Goal: Book appointment/travel/reservation

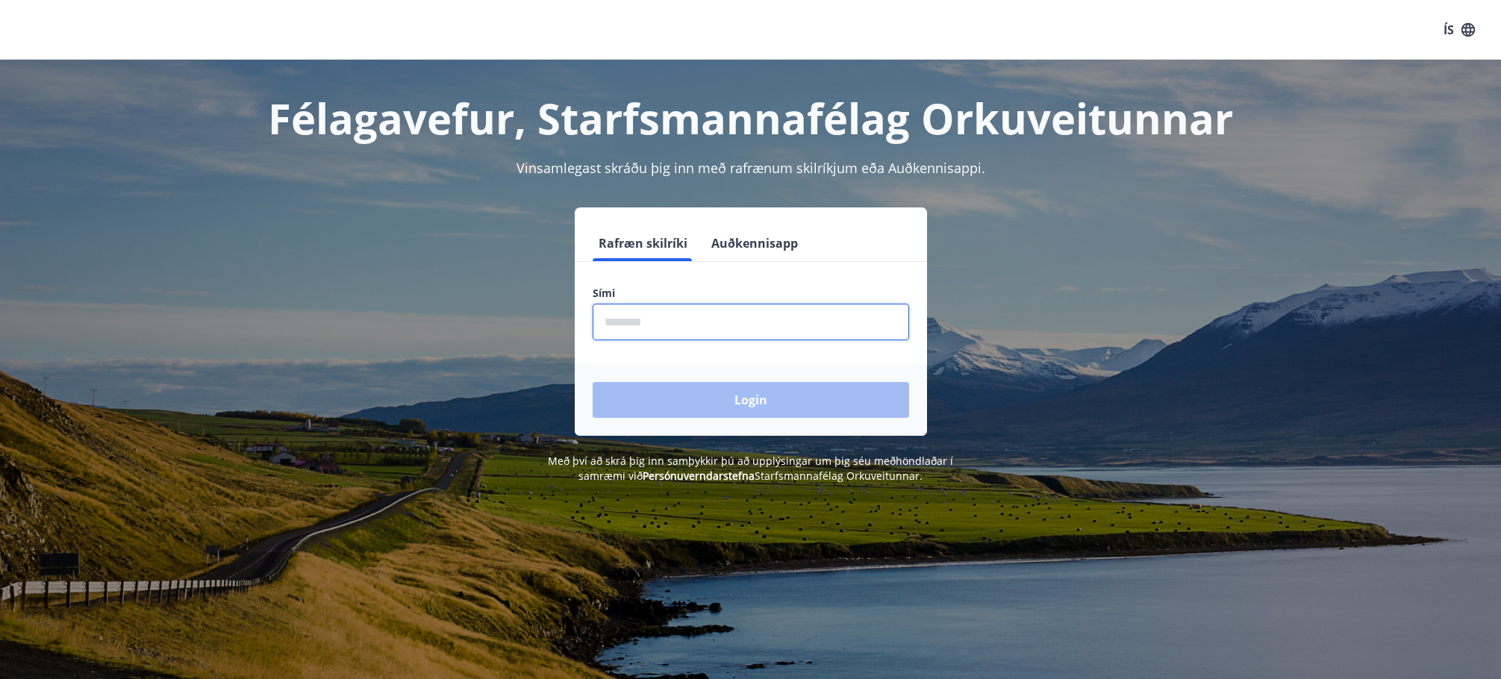
click at [675, 328] on input "phone" at bounding box center [751, 322] width 316 height 37
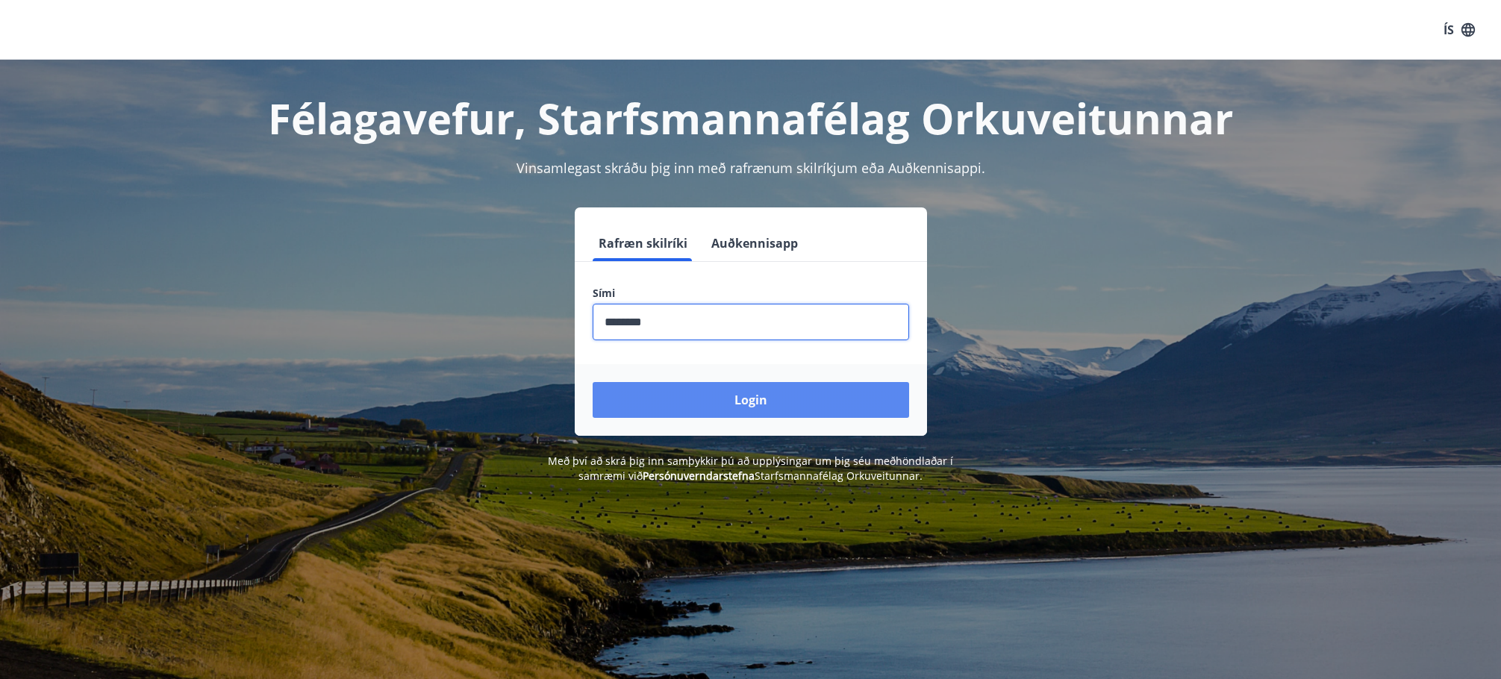
type input "********"
click at [732, 404] on button "Login" at bounding box center [751, 400] width 316 height 36
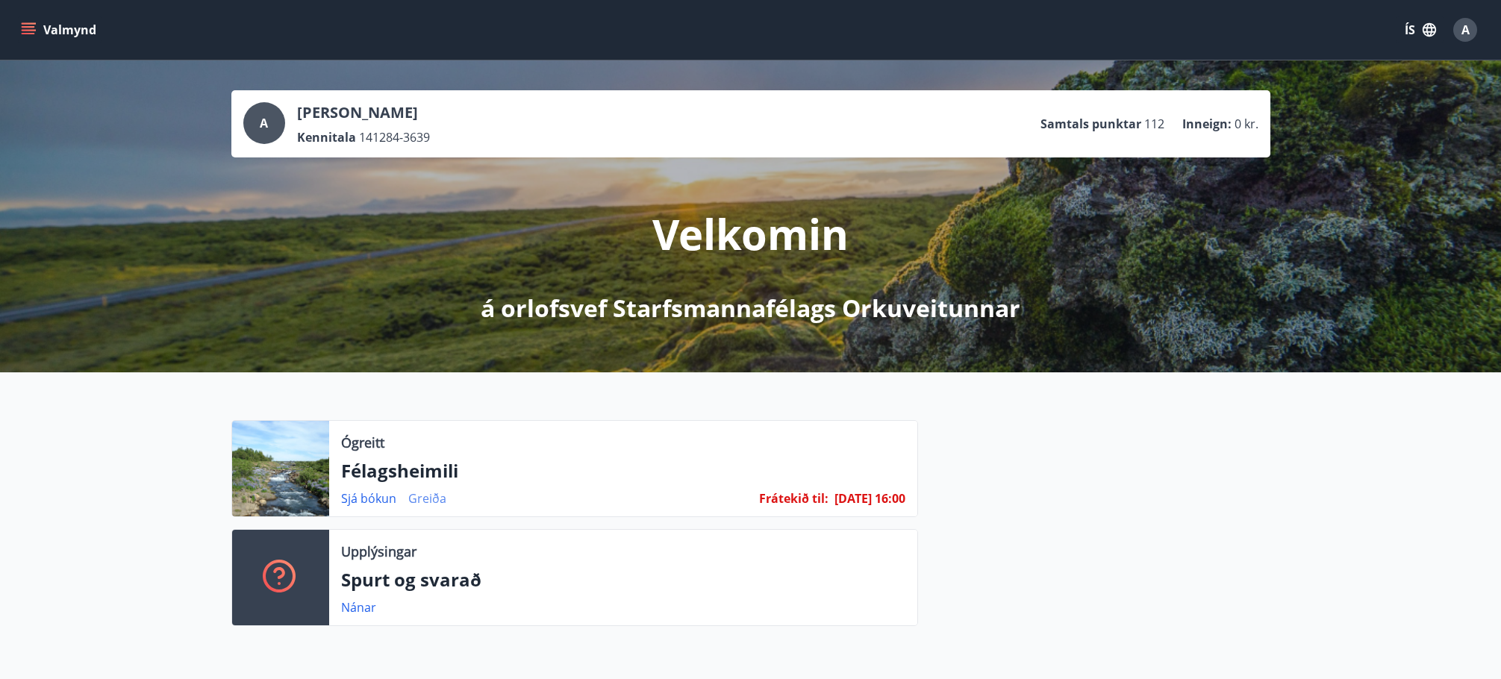
click at [433, 497] on link "Greiða" at bounding box center [427, 498] width 38 height 16
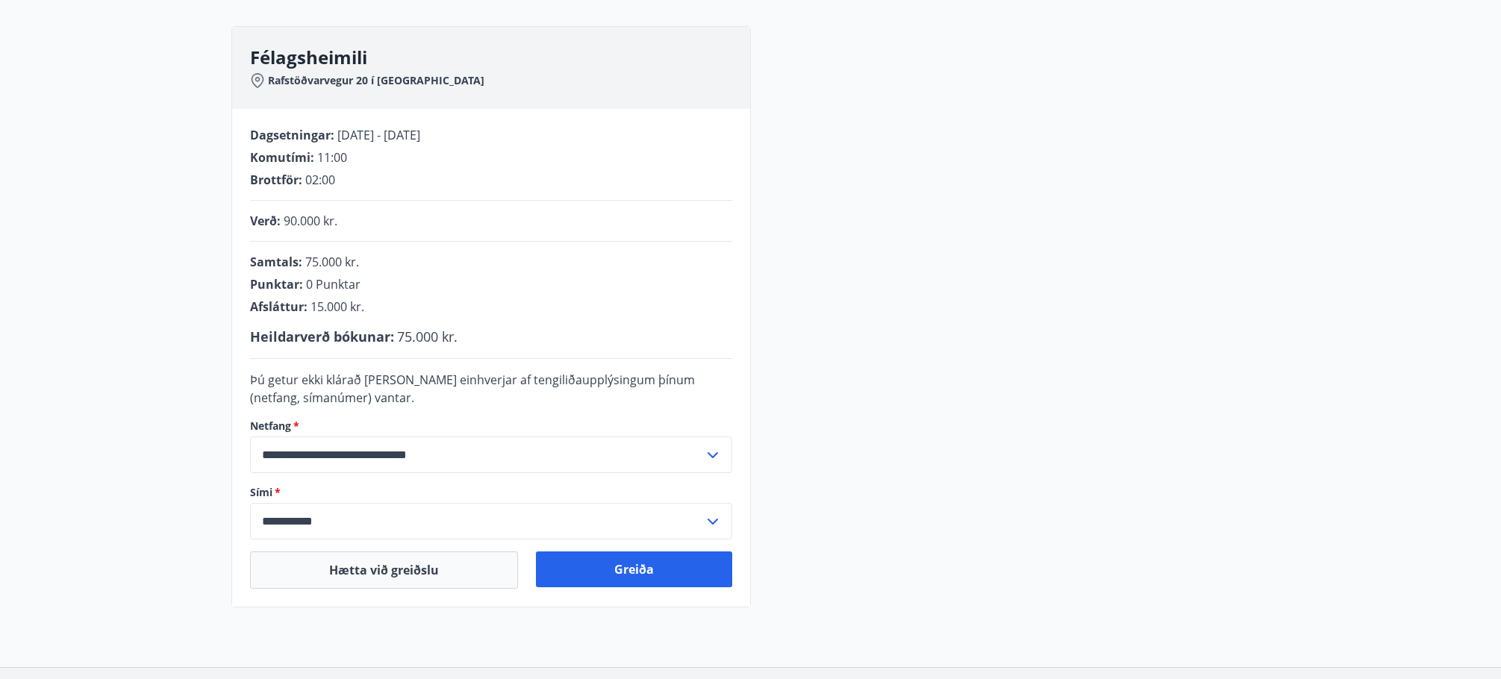
scroll to position [224, 0]
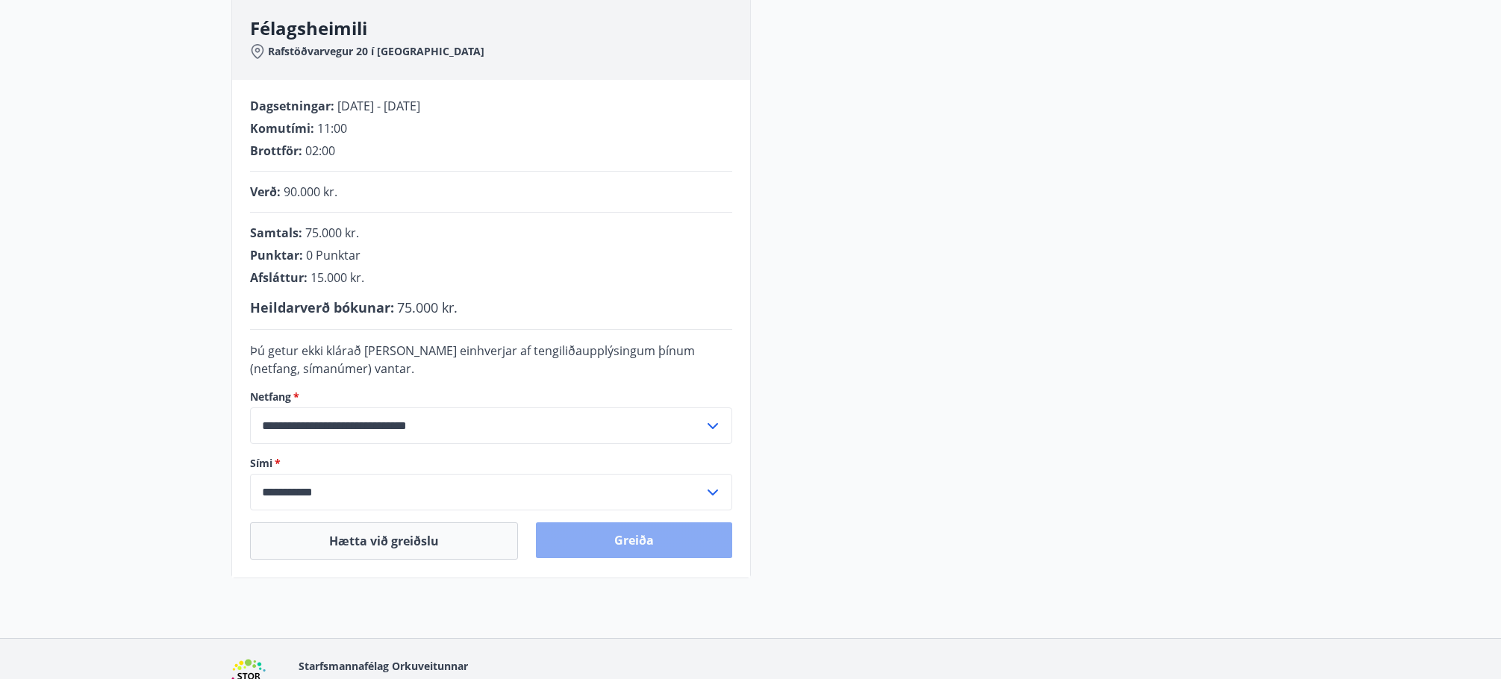
click at [631, 537] on button "Greiða" at bounding box center [634, 541] width 196 height 36
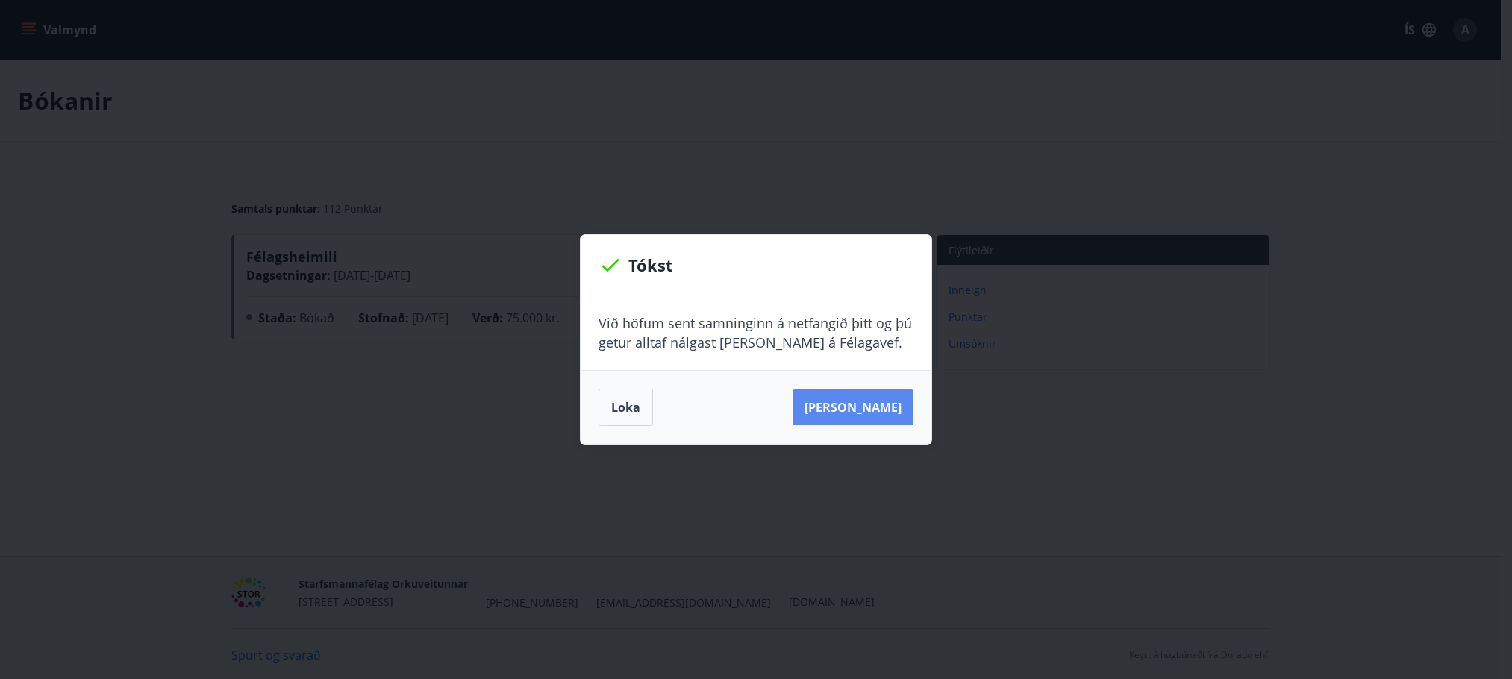
click at [883, 411] on button "Sjá samning" at bounding box center [853, 408] width 121 height 36
click at [623, 402] on button "Loka" at bounding box center [626, 407] width 54 height 37
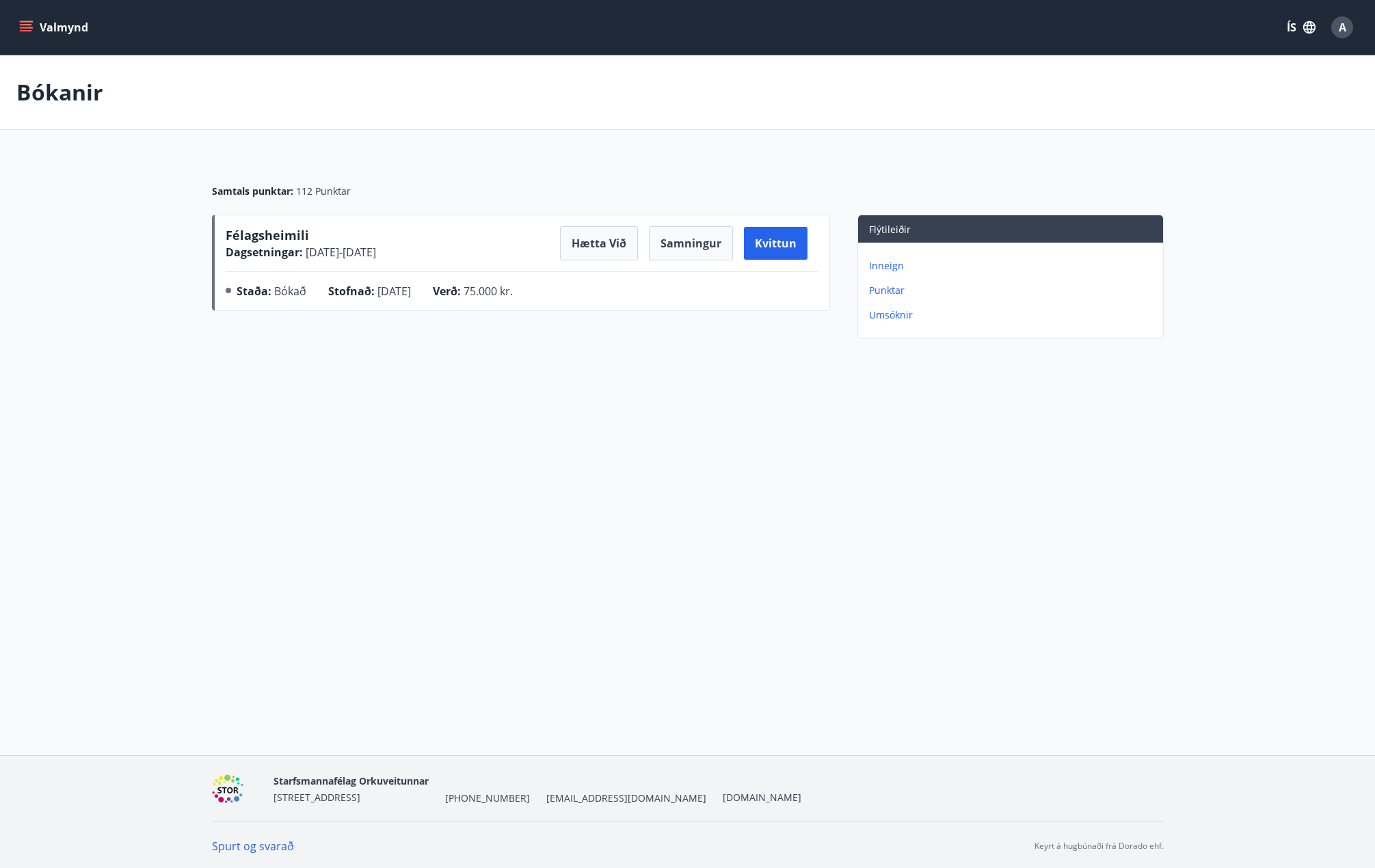
click at [69, 27] on button "Valmynd" at bounding box center [55, 27] width 77 height 25
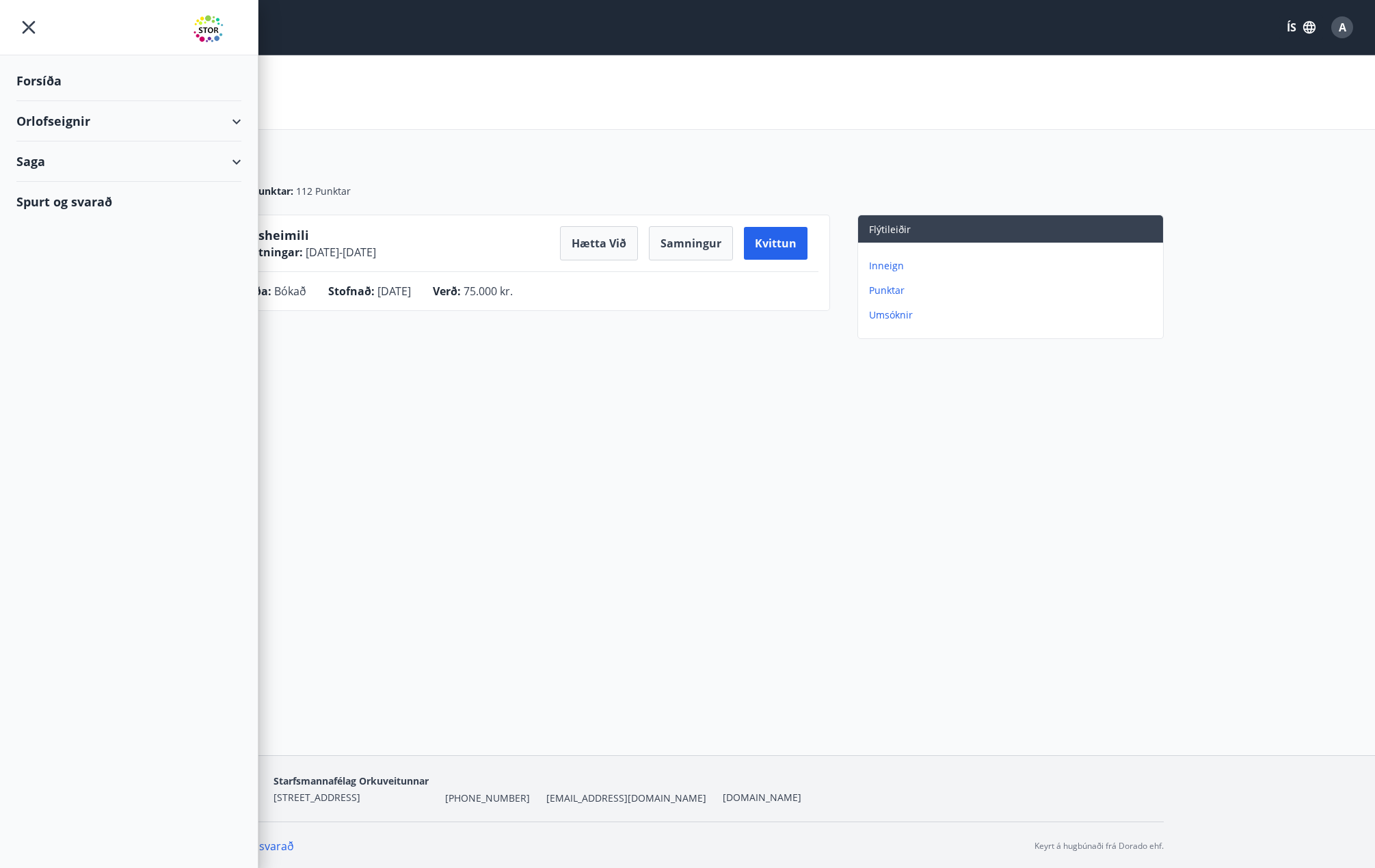
click at [66, 77] on div "Forsíða" at bounding box center [129, 81] width 225 height 40
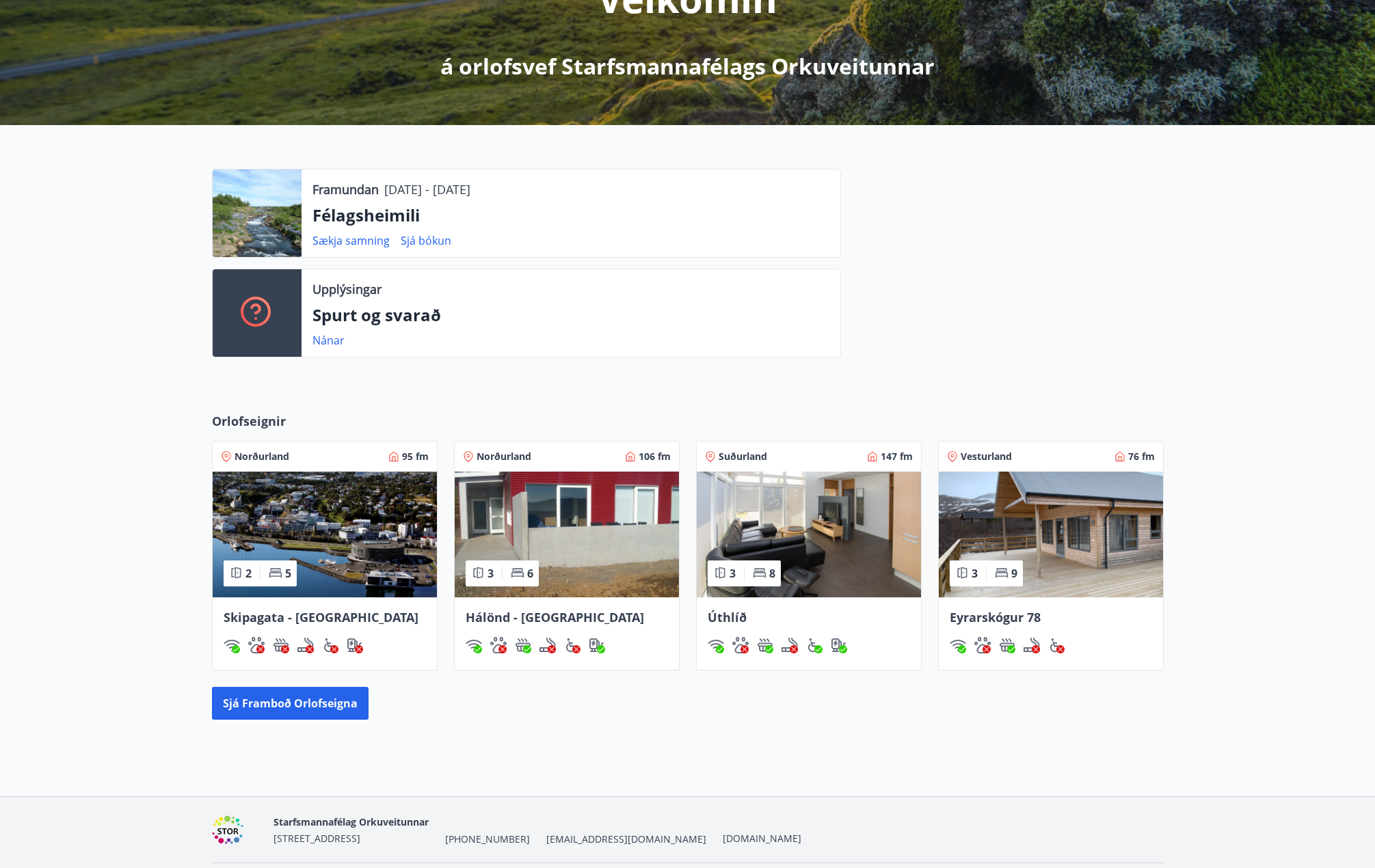
scroll to position [259, 0]
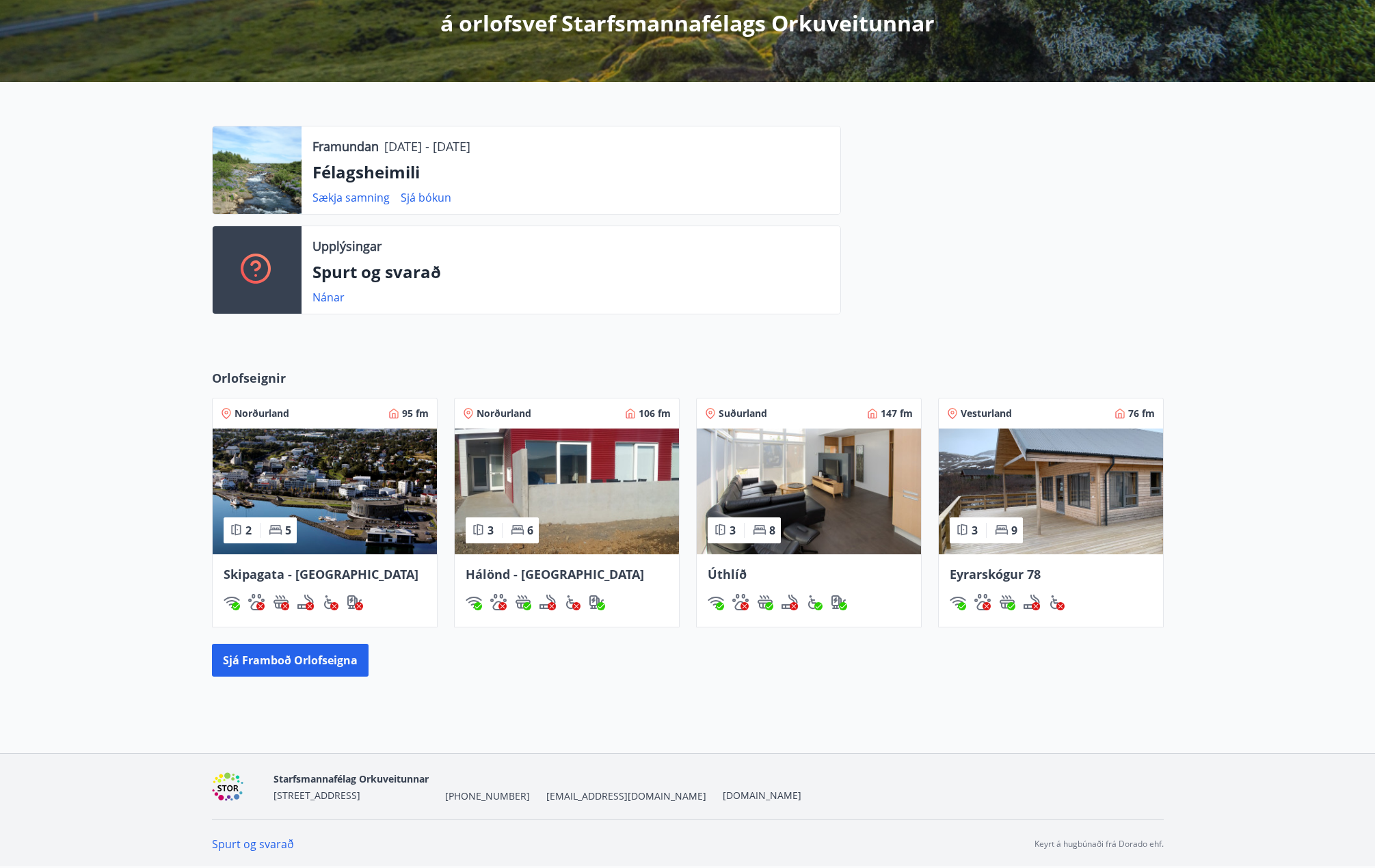
click at [1104, 497] on img at bounding box center [1051, 491] width 224 height 125
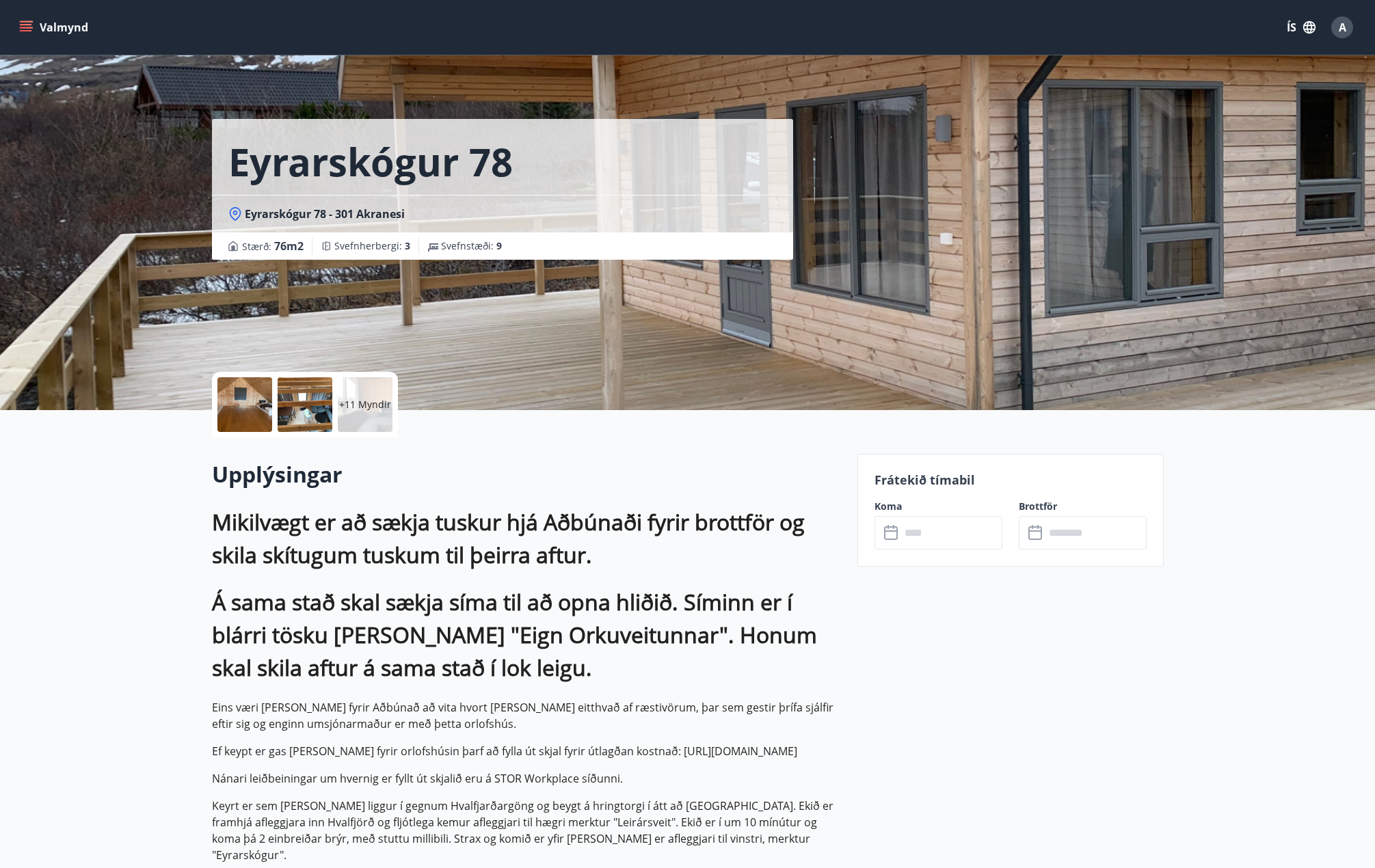
drag, startPoint x: 686, startPoint y: 186, endPoint x: 683, endPoint y: 168, distance: 18.2
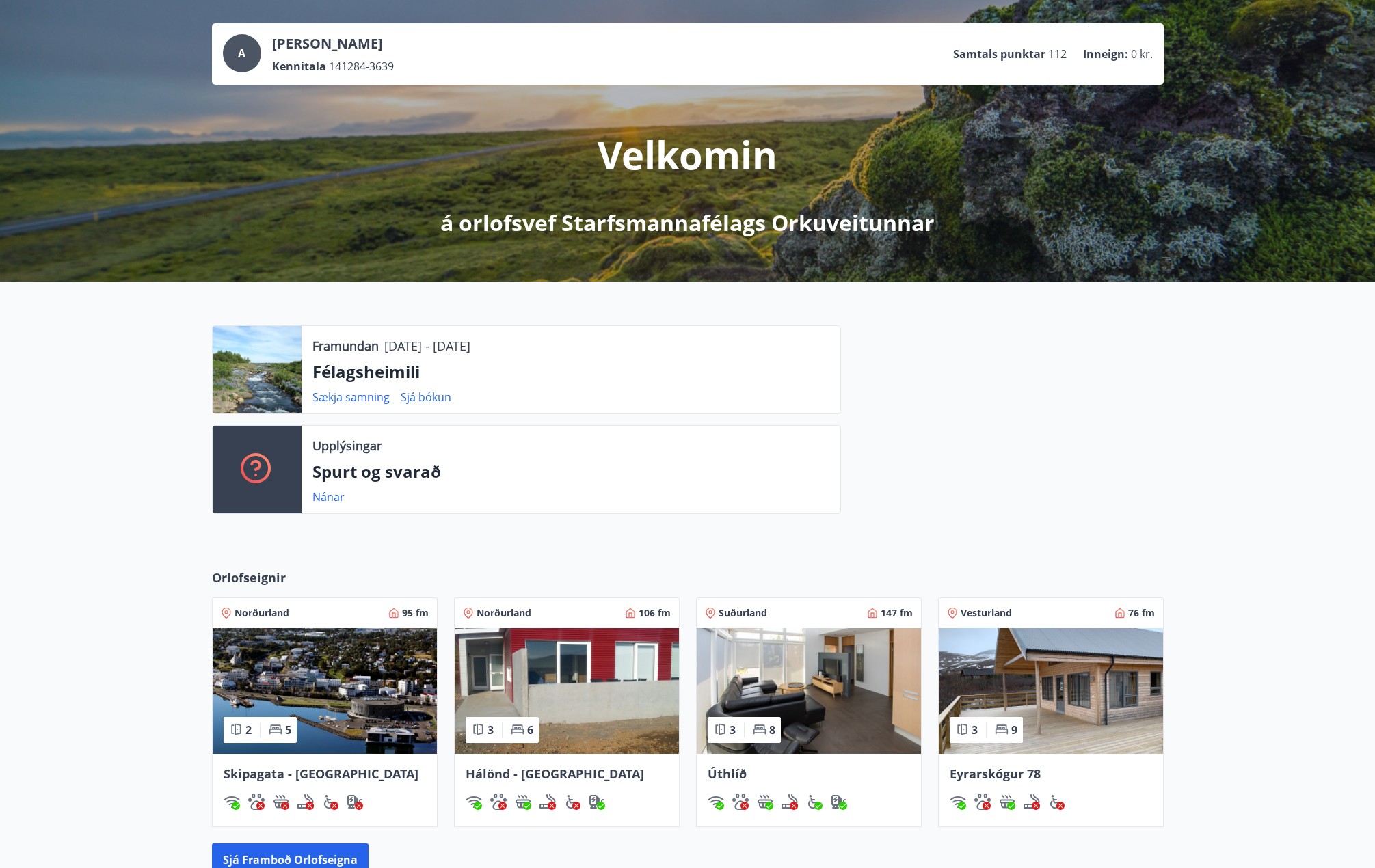
scroll to position [259, 0]
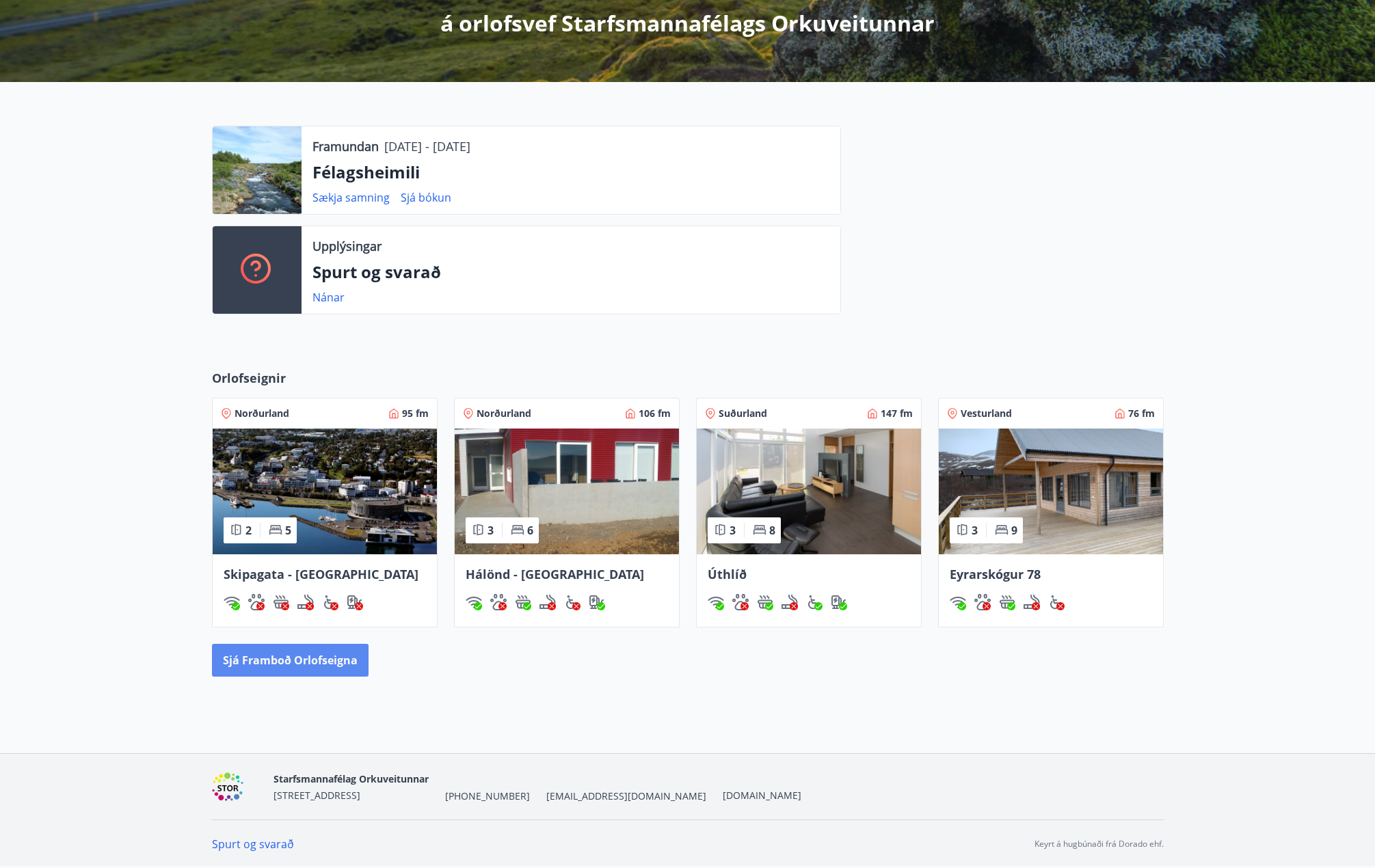
click at [310, 622] on button "Sjá framboð orlofseigna" at bounding box center [289, 660] width 157 height 33
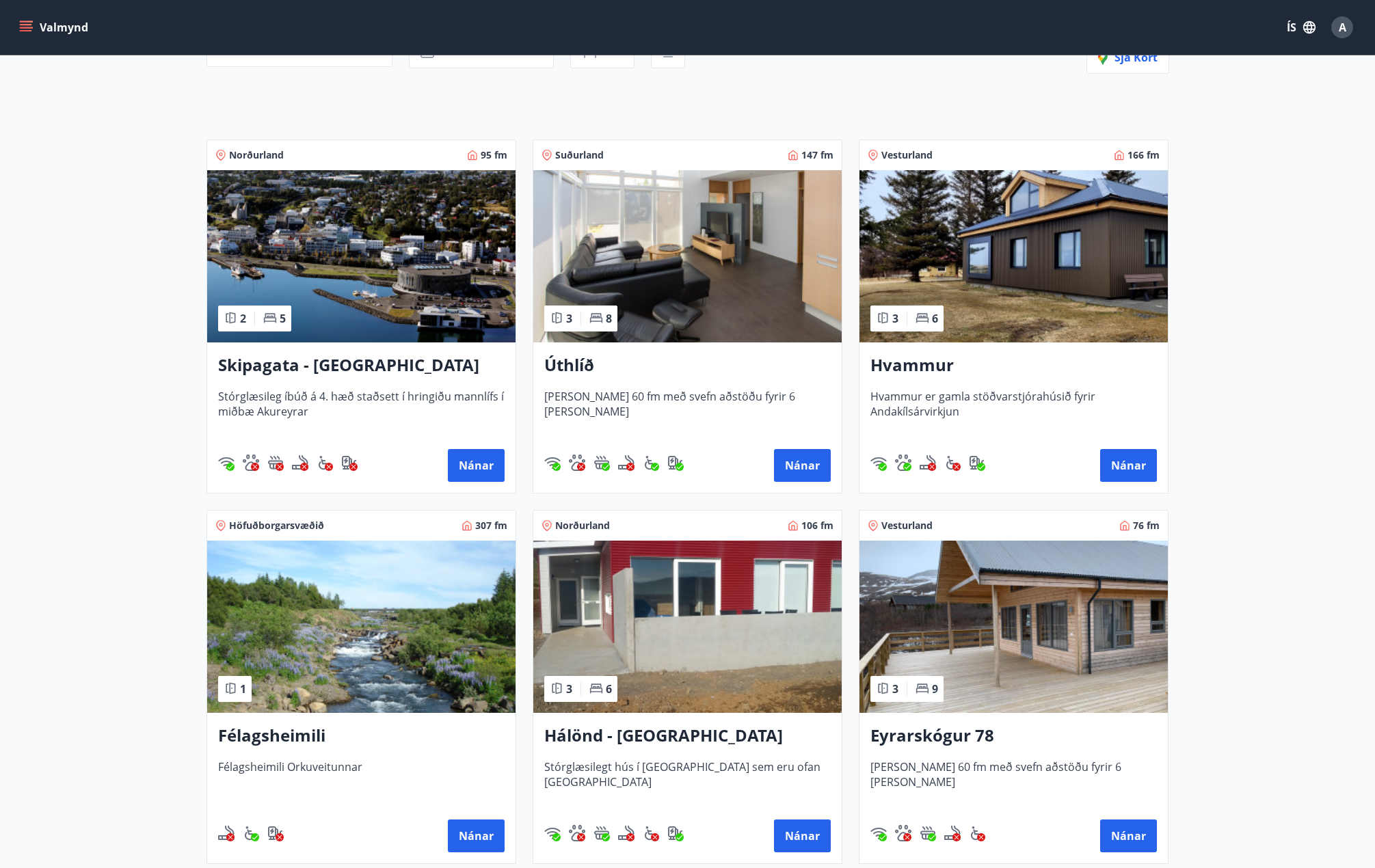
scroll to position [205, 0]
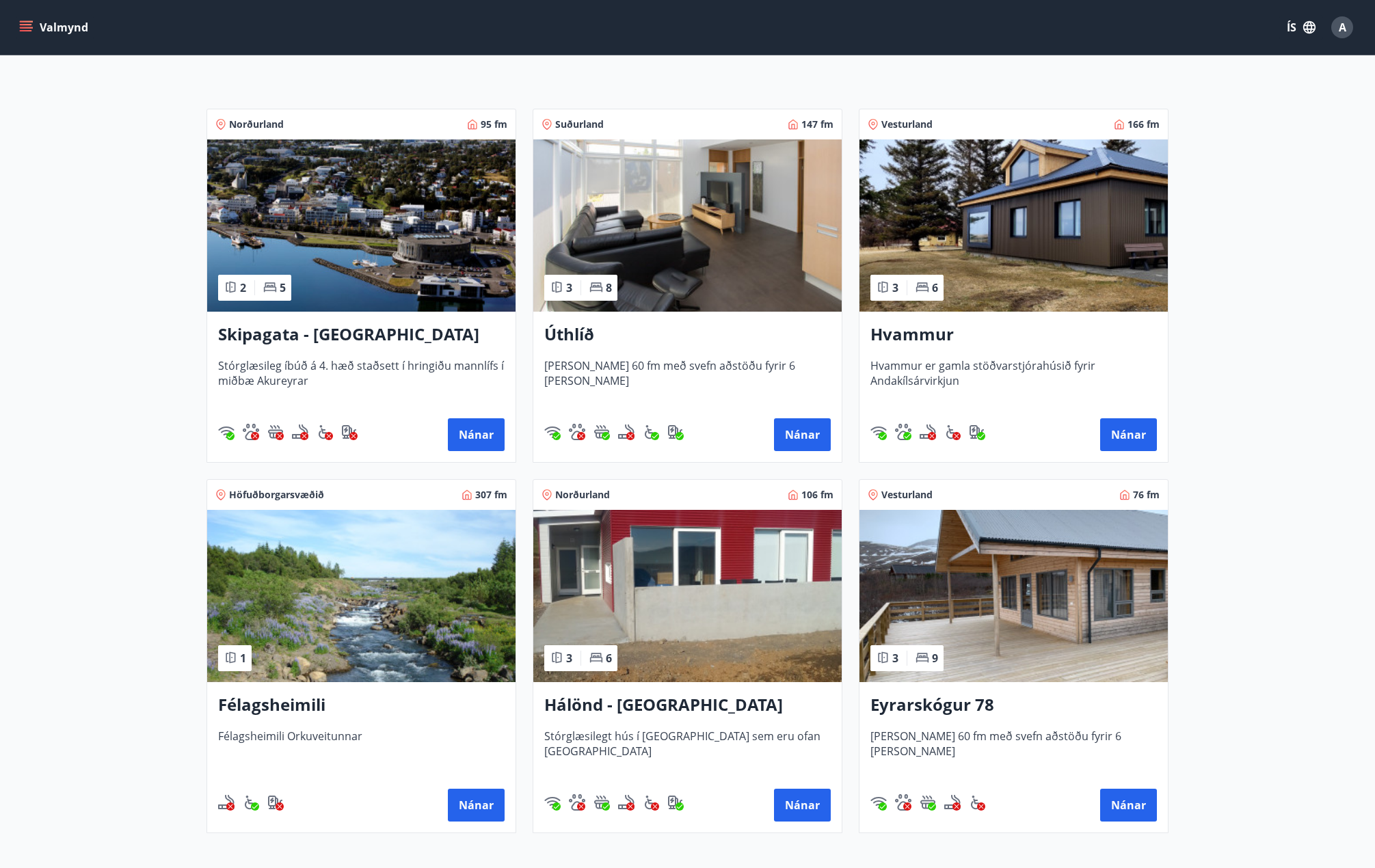
click at [585, 333] on h3 "Úthlíð" at bounding box center [687, 334] width 287 height 25
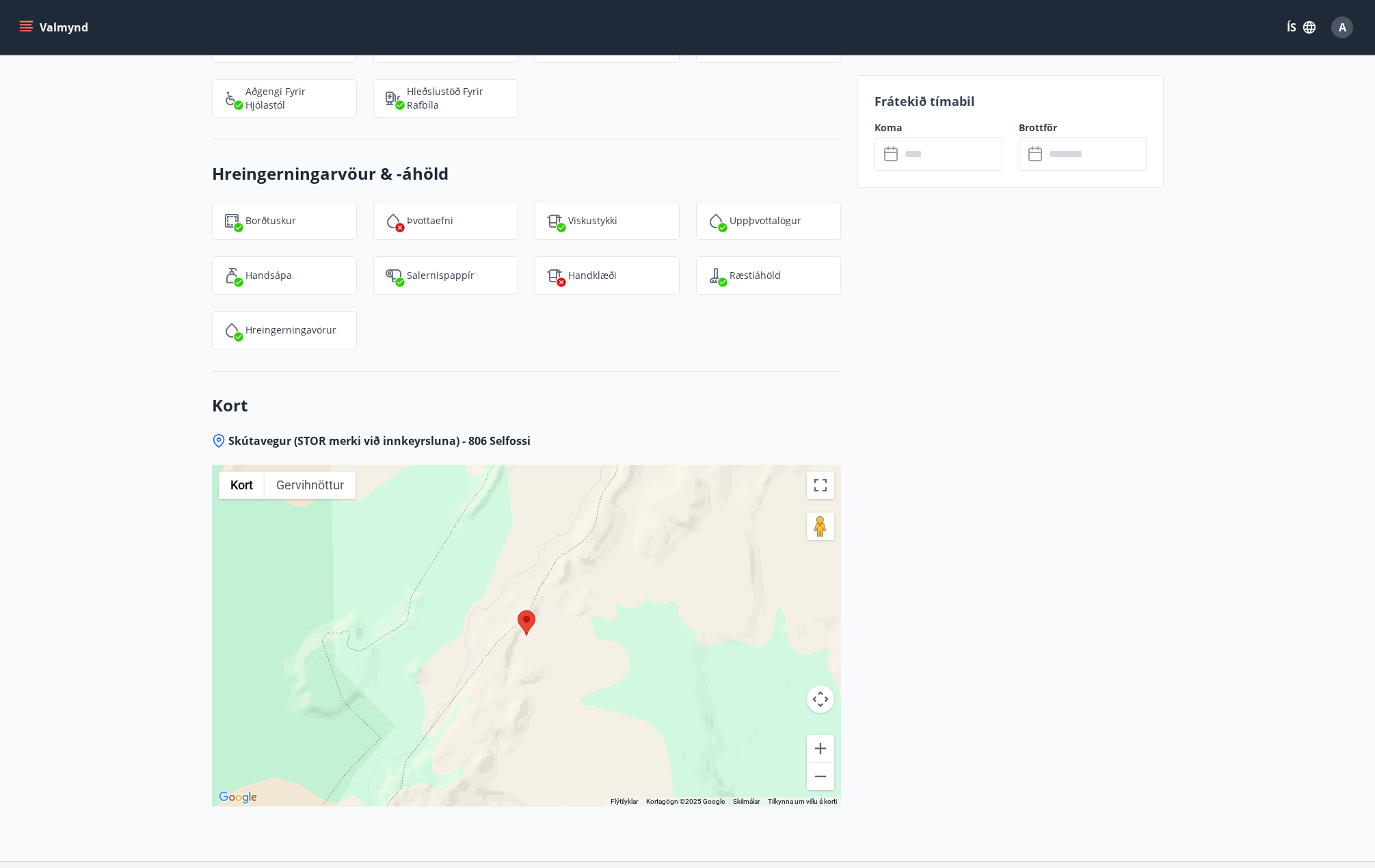
scroll to position [2492, 0]
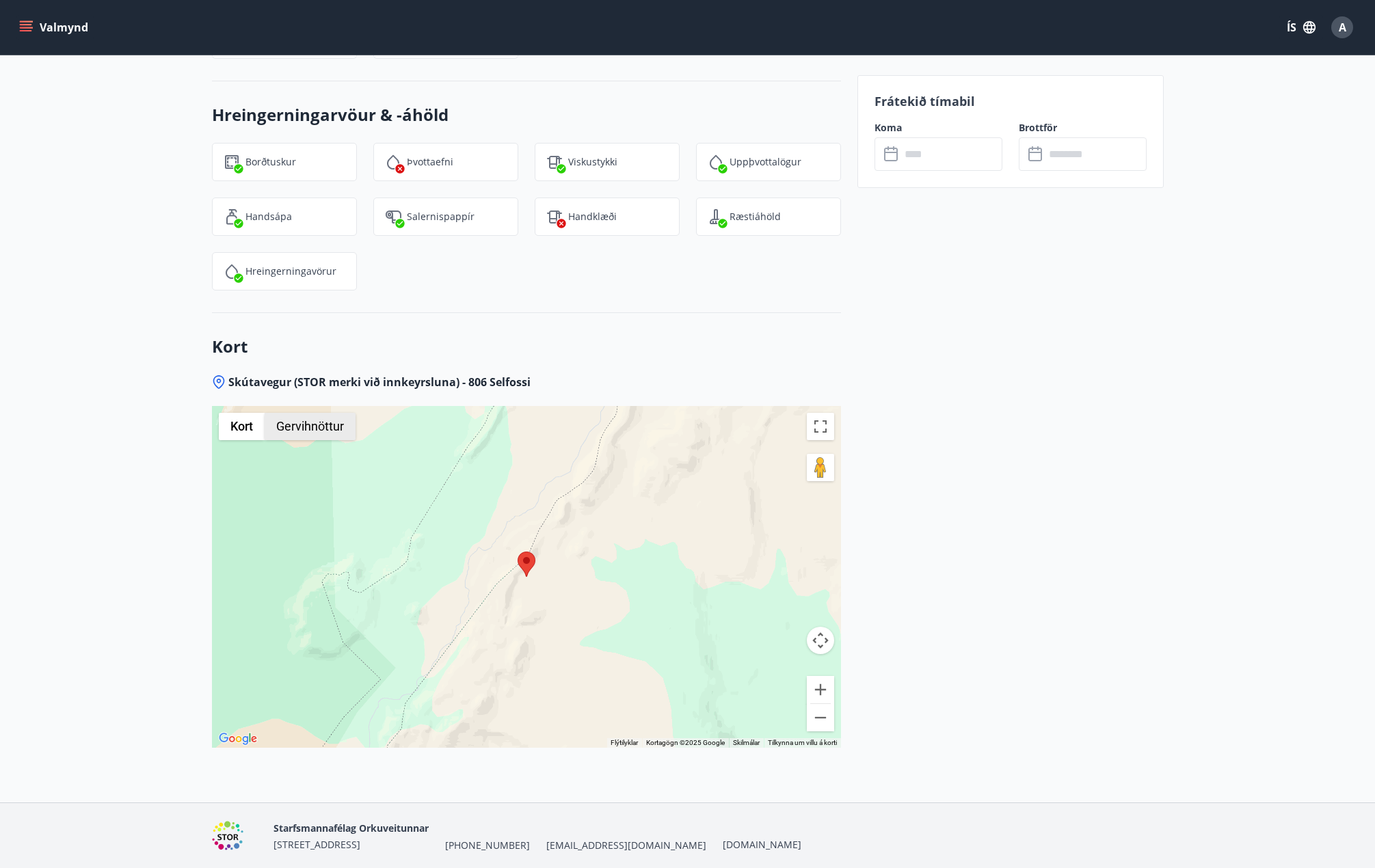
click at [322, 413] on button "Gervihnöttur" at bounding box center [310, 427] width 91 height 27
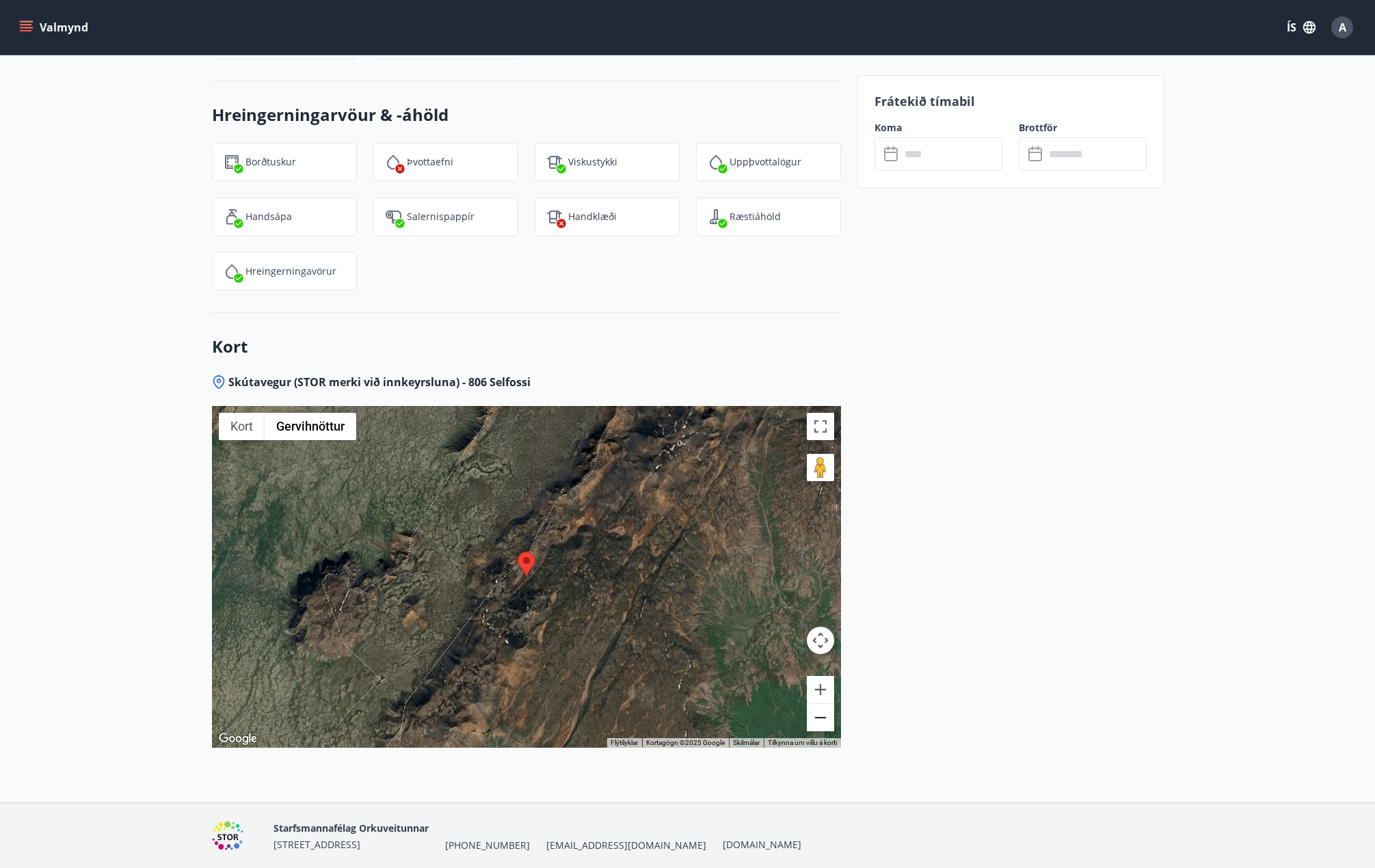
click at [832, 622] on button "Minnka" at bounding box center [821, 718] width 27 height 27
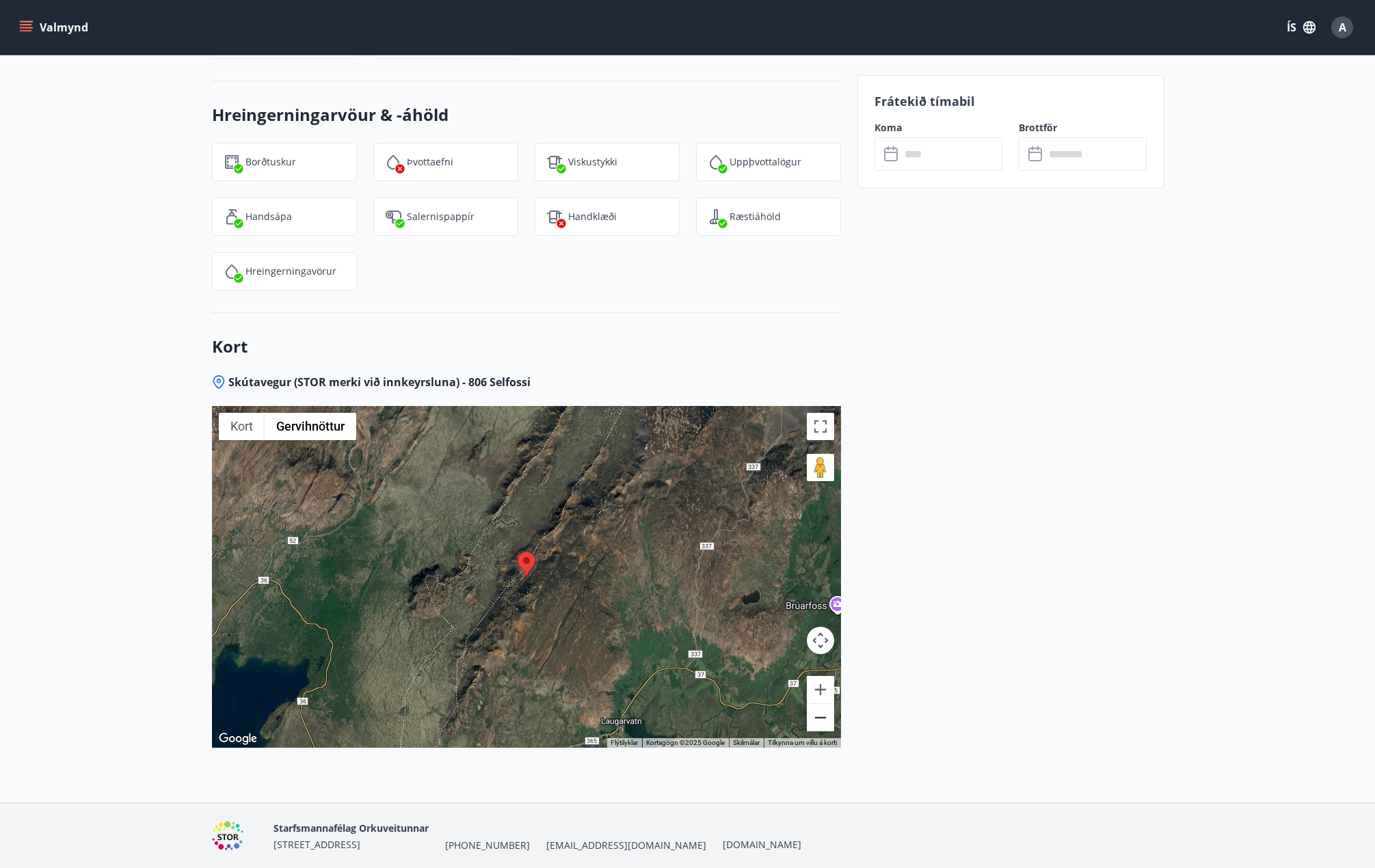
click at [832, 622] on button "Minnka" at bounding box center [821, 718] width 27 height 27
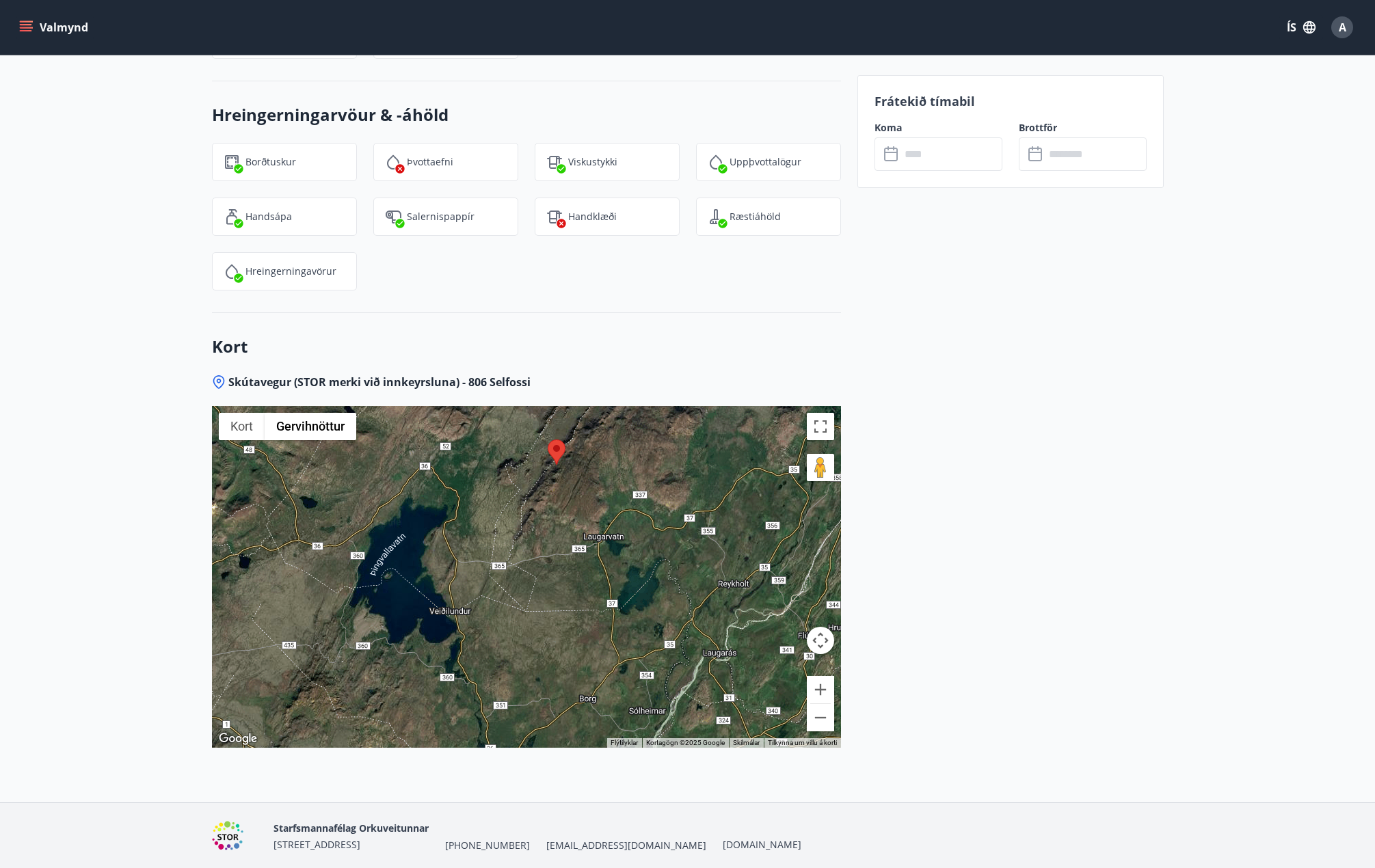
drag, startPoint x: 684, startPoint y: 631, endPoint x: 715, endPoint y: 525, distance: 110.4
click at [715, 525] on div at bounding box center [526, 576] width 629 height 342
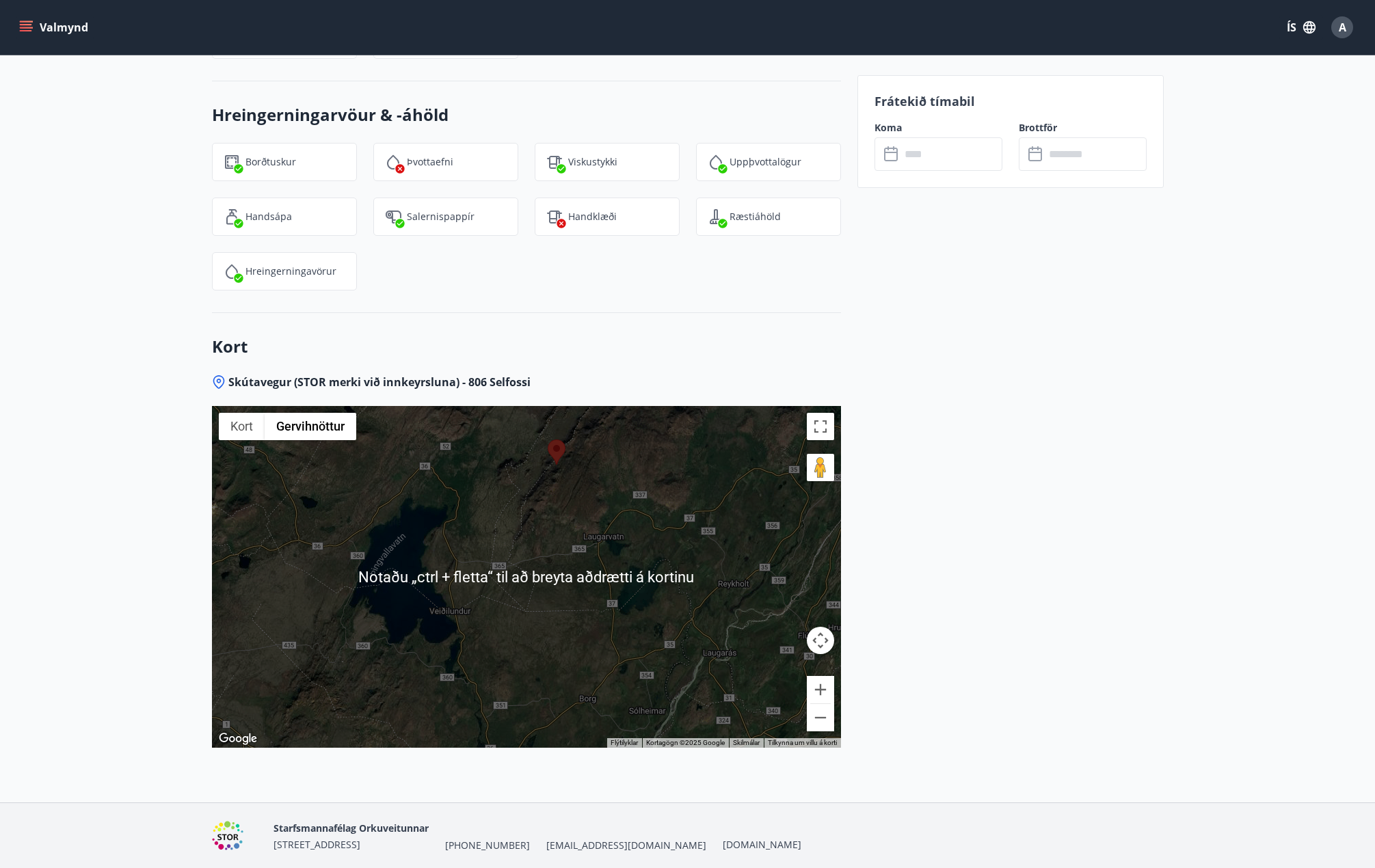
click at [532, 622] on div at bounding box center [526, 576] width 629 height 342
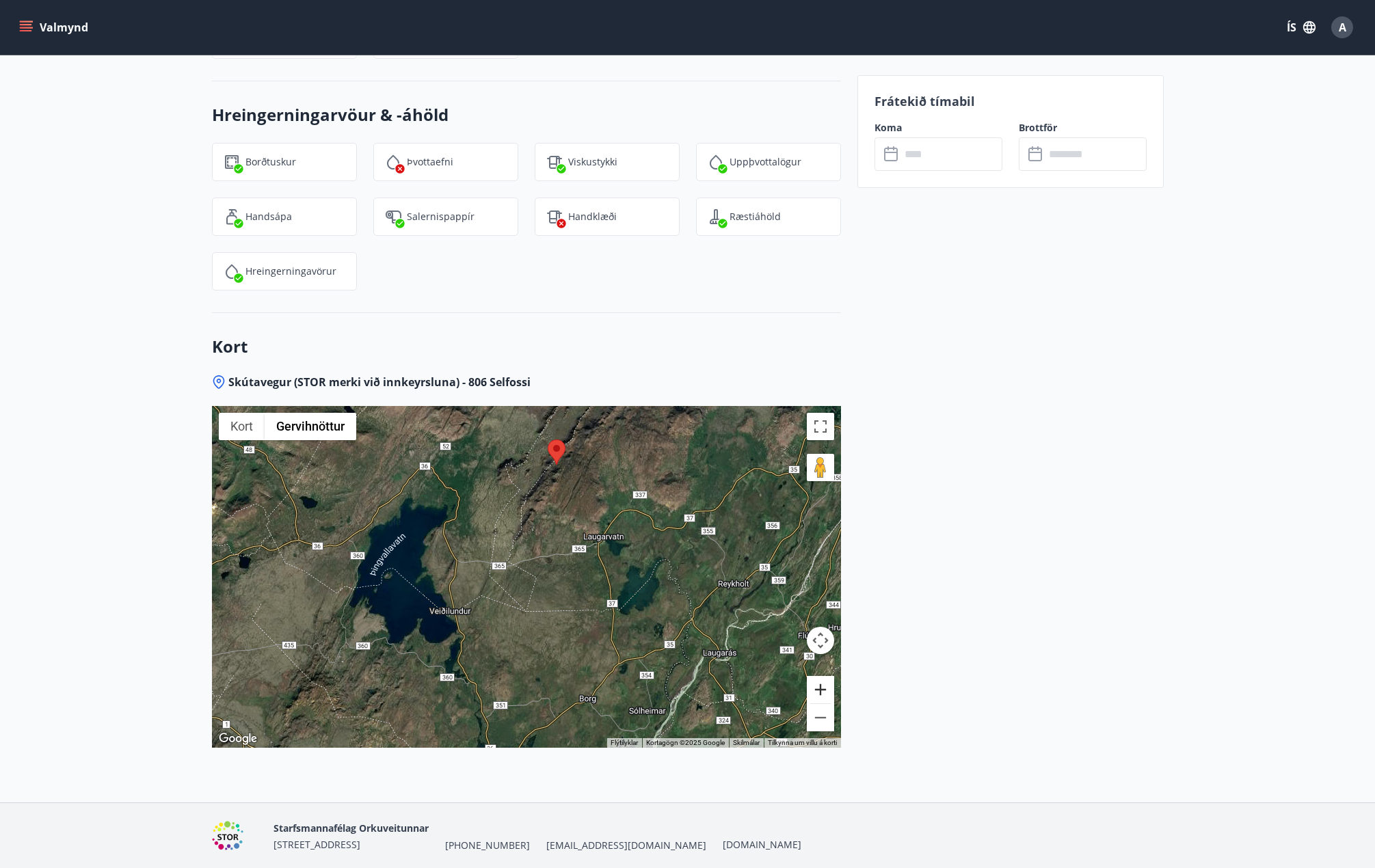
click at [816, 622] on button "Stækka" at bounding box center [821, 689] width 27 height 27
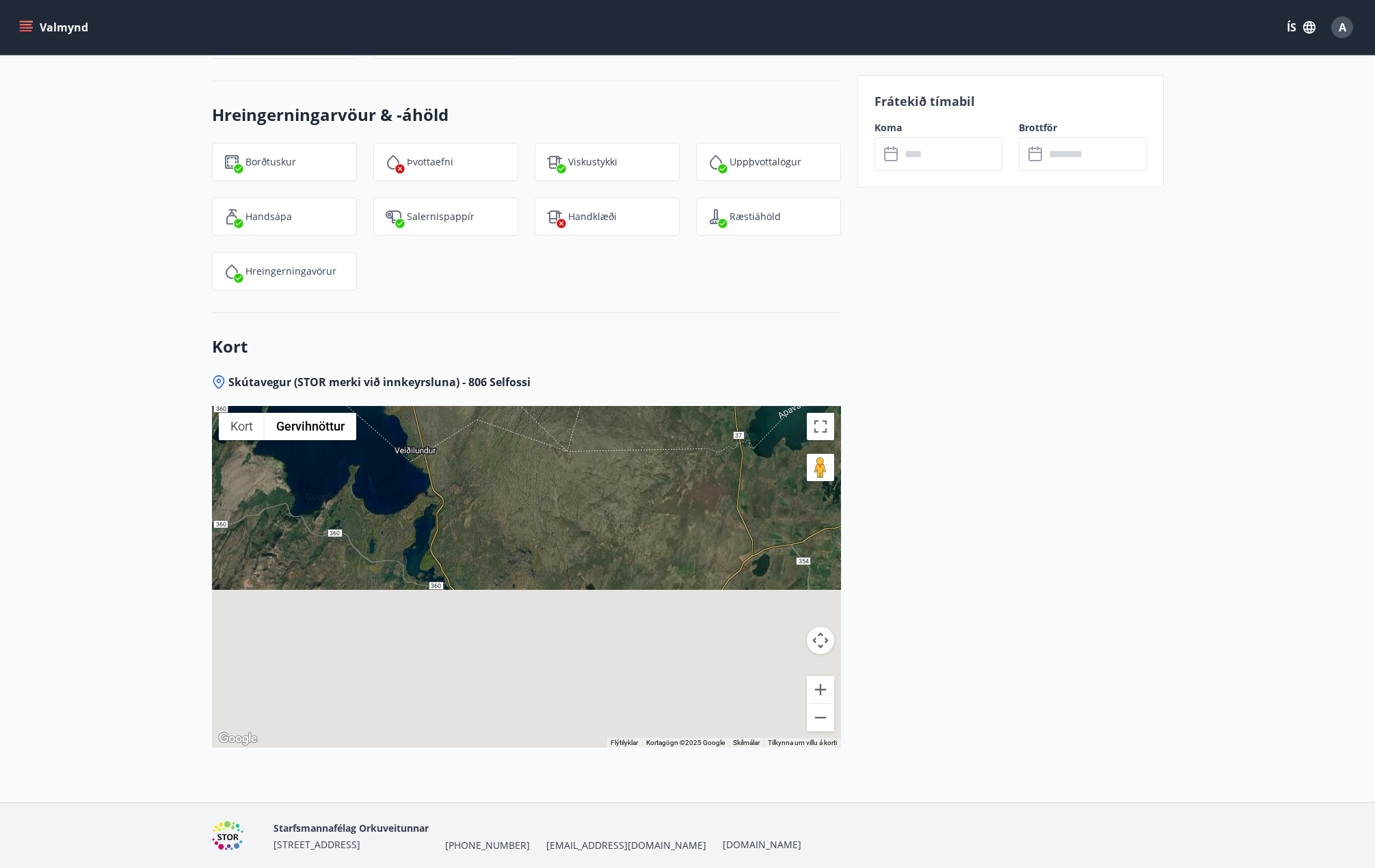
drag, startPoint x: 617, startPoint y: 570, endPoint x: 644, endPoint y: 447, distance: 125.9
click at [644, 447] on div at bounding box center [526, 576] width 629 height 342
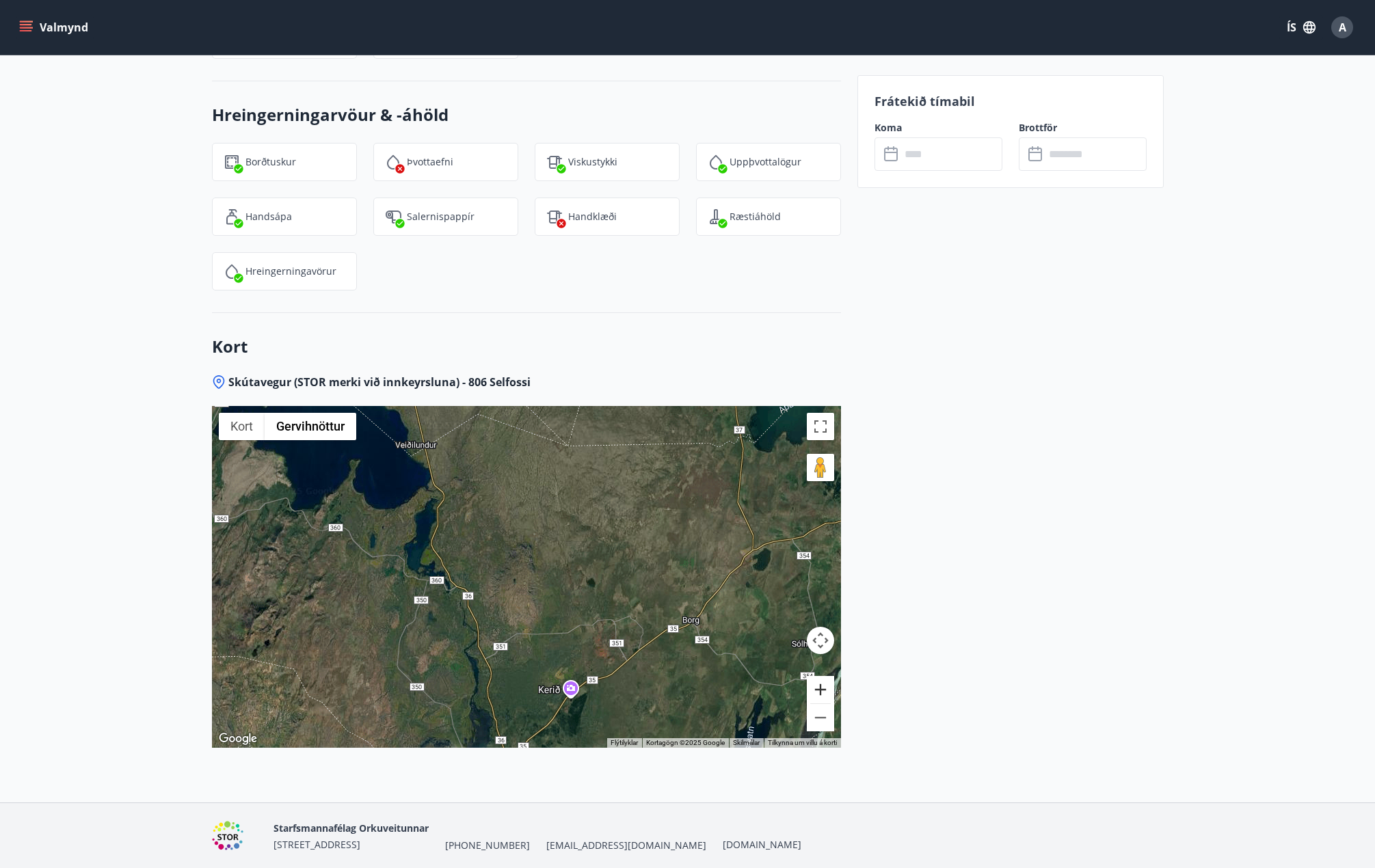
click at [824, 622] on button "Stækka" at bounding box center [821, 689] width 27 height 27
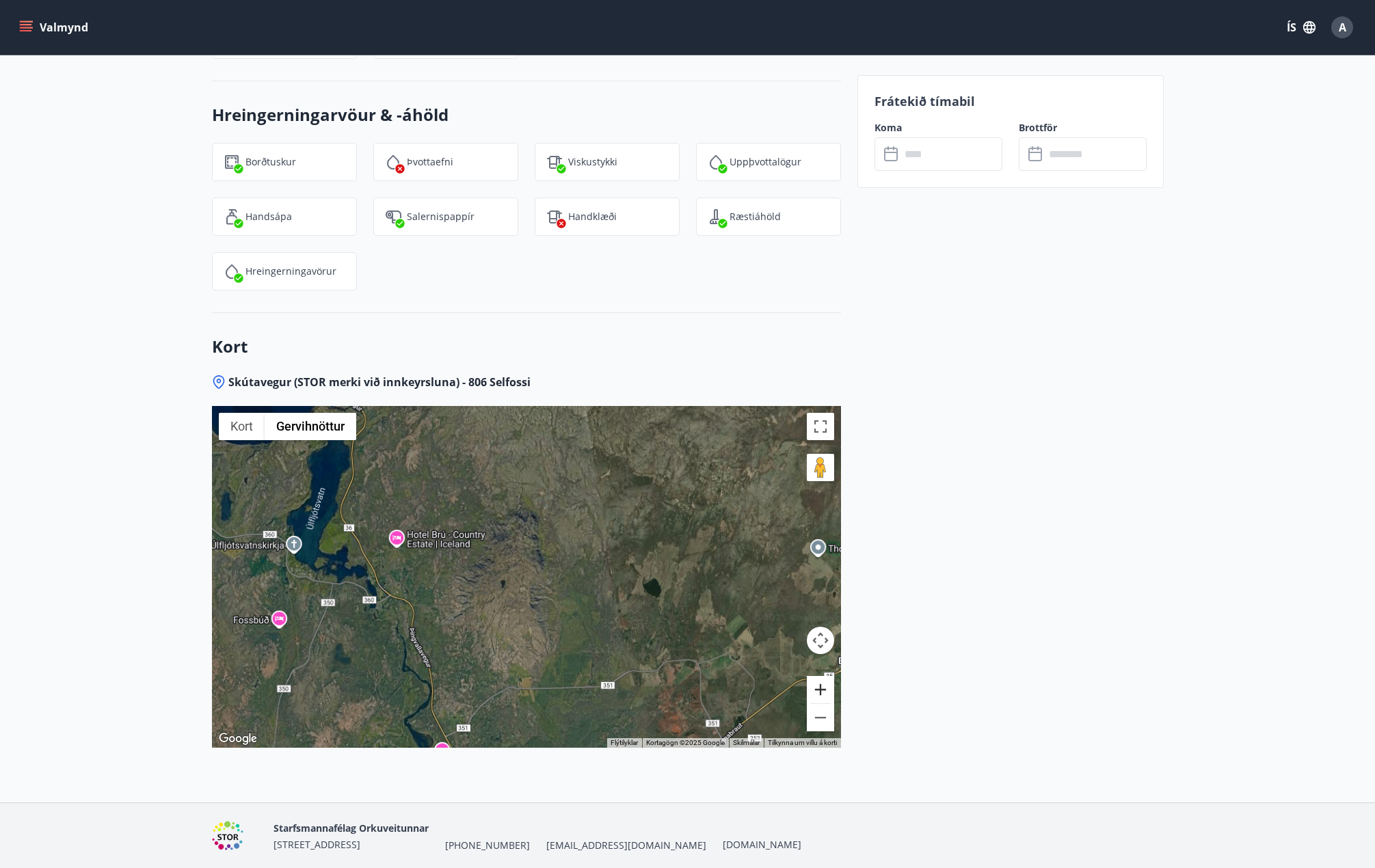
click at [825, 622] on button "Stækka" at bounding box center [821, 689] width 27 height 27
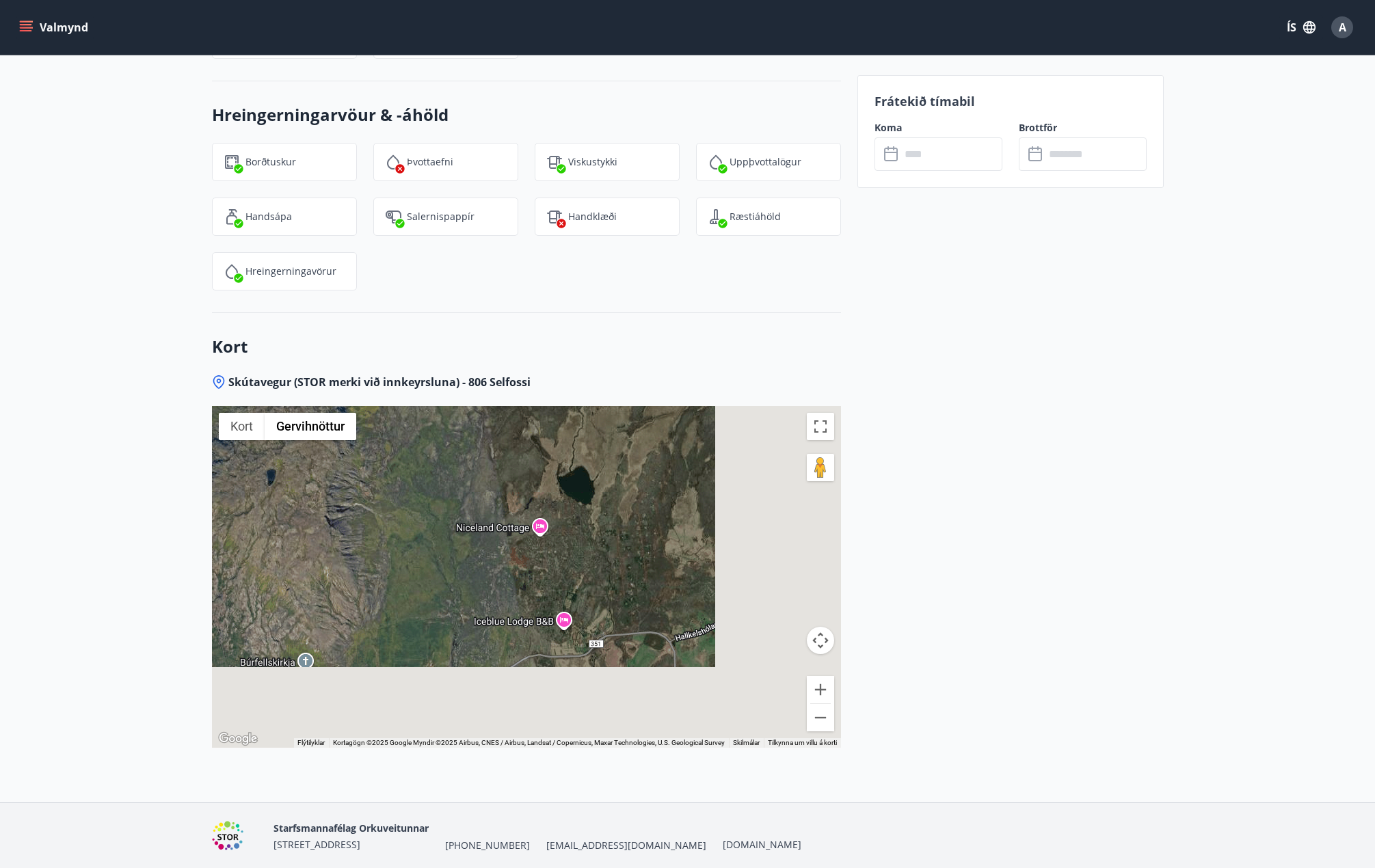
drag, startPoint x: 603, startPoint y: 534, endPoint x: 416, endPoint y: 430, distance: 214.0
click at [416, 430] on div at bounding box center [526, 576] width 629 height 342
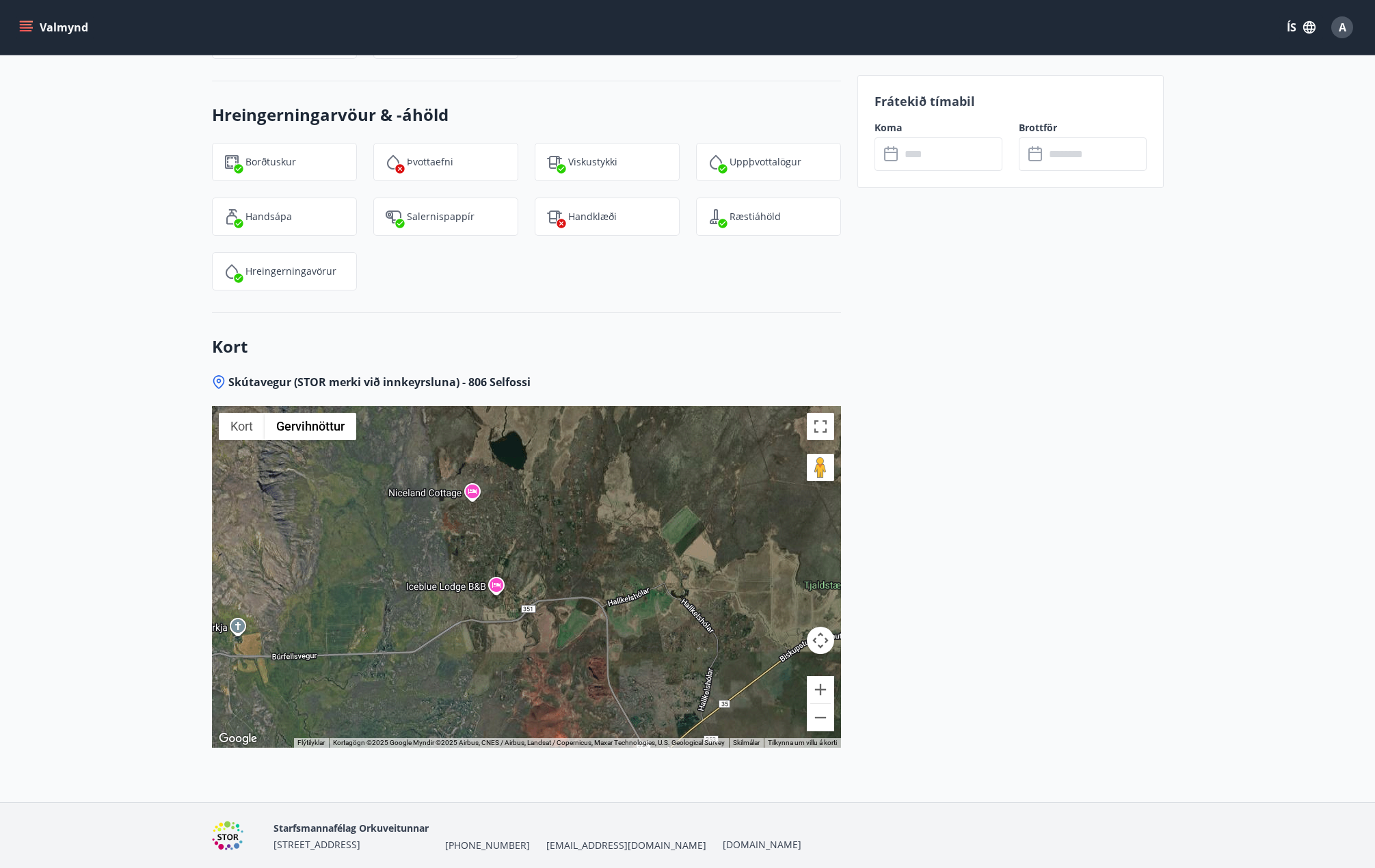
drag, startPoint x: 474, startPoint y: 473, endPoint x: 591, endPoint y: 535, distance: 132.4
click at [591, 535] on div at bounding box center [526, 576] width 629 height 342
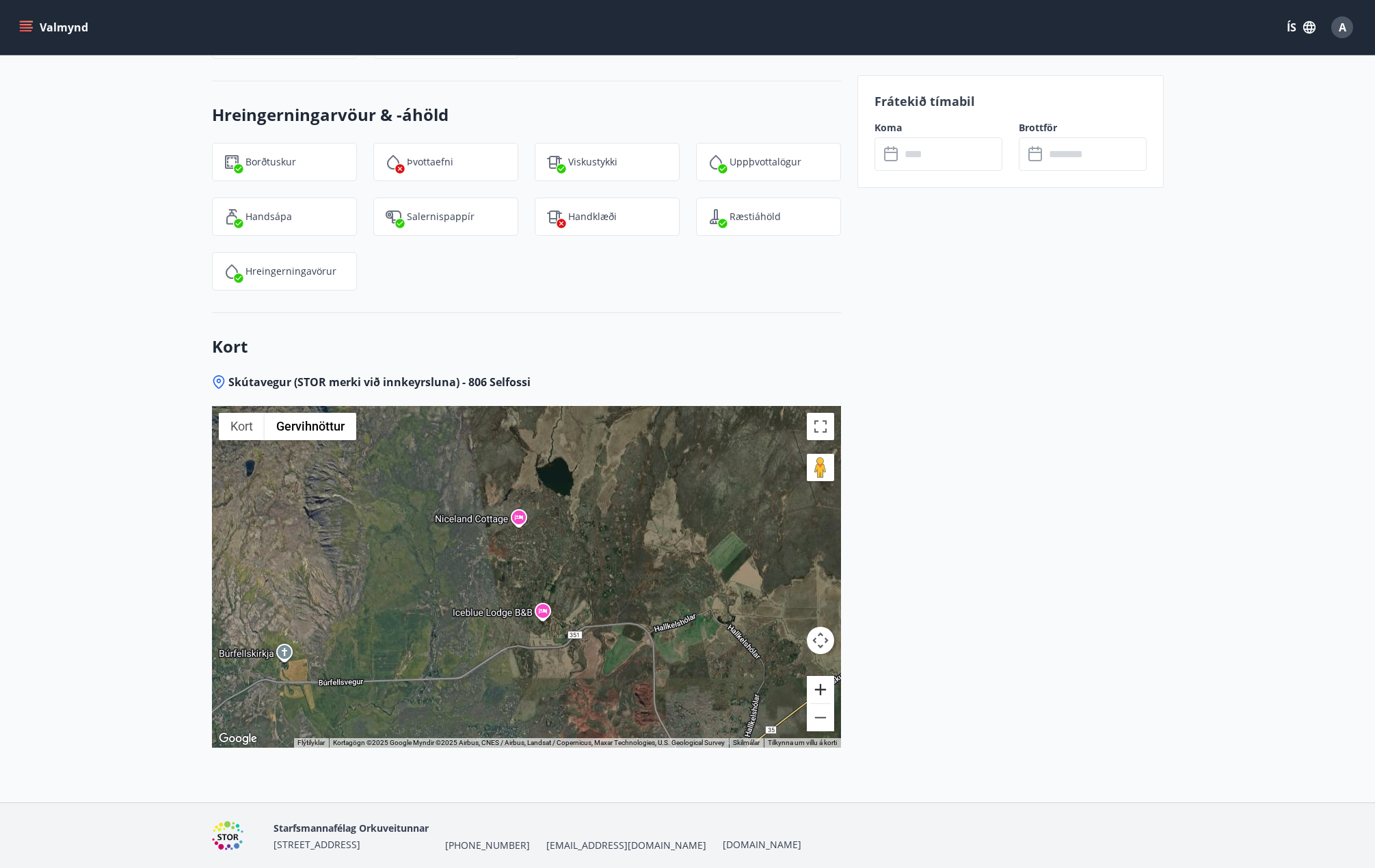
click at [824, 622] on button "Stækka" at bounding box center [821, 689] width 27 height 27
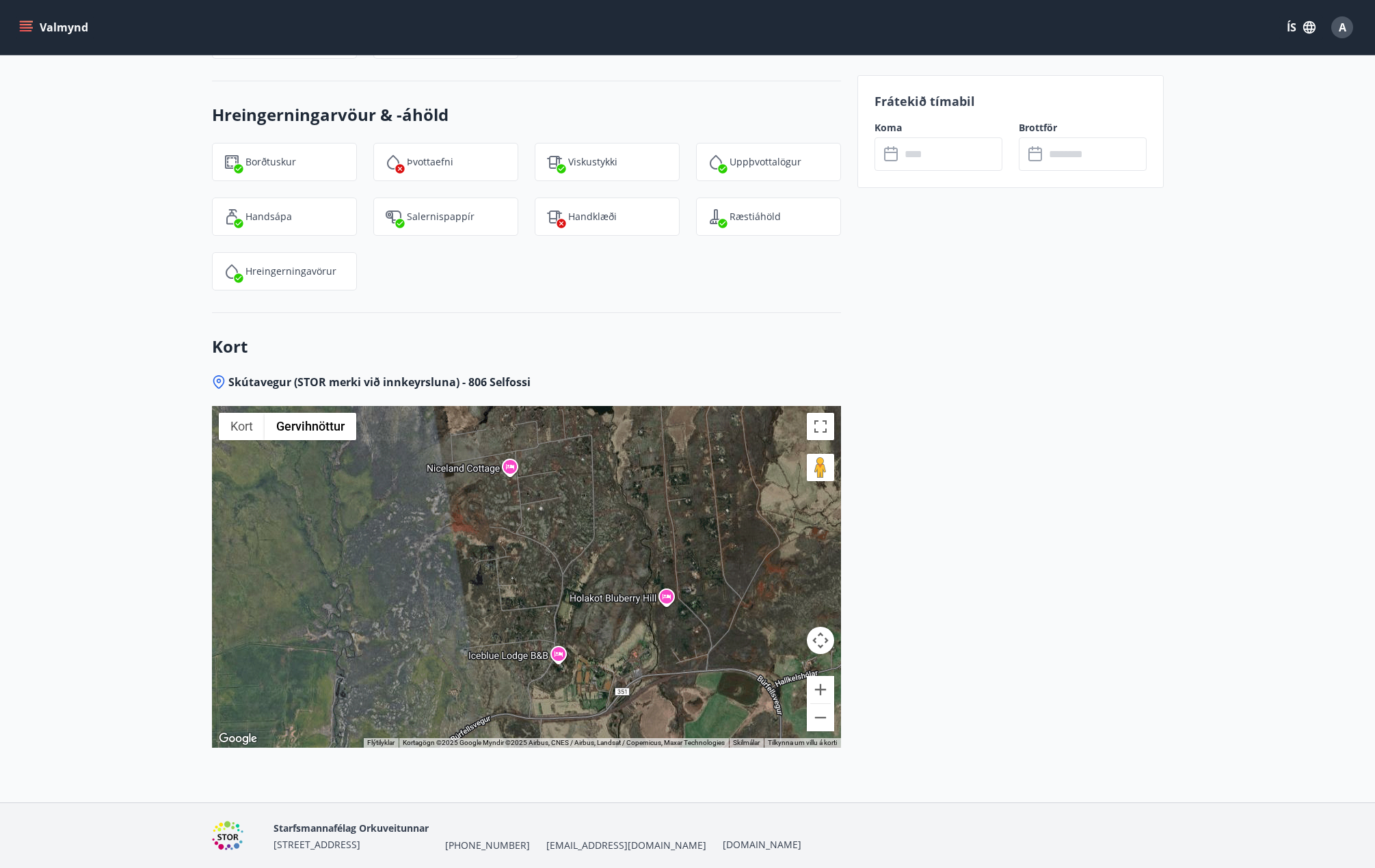
drag, startPoint x: 584, startPoint y: 451, endPoint x: 616, endPoint y: 522, distance: 77.9
click at [616, 522] on div at bounding box center [526, 576] width 629 height 342
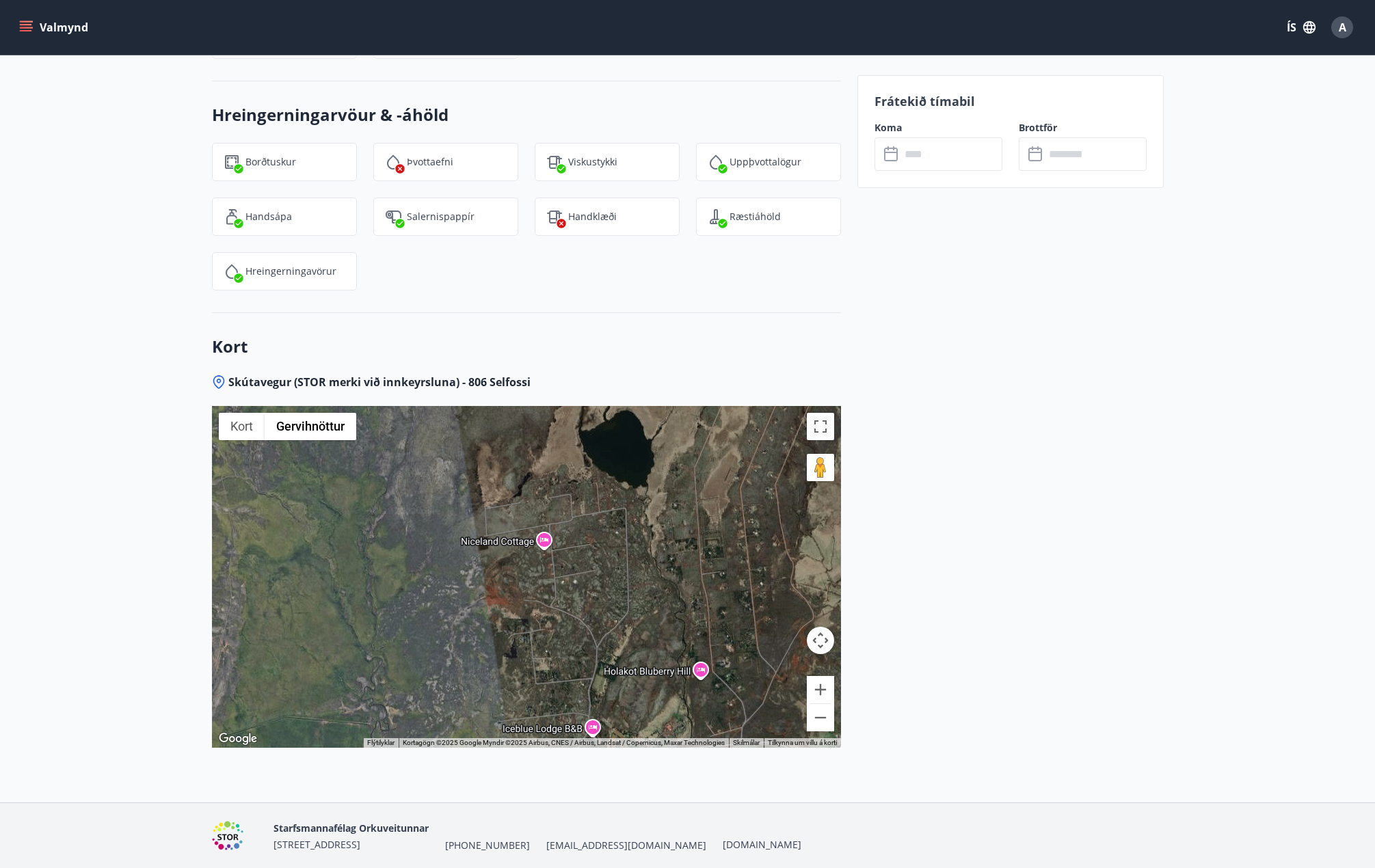
click at [541, 492] on div at bounding box center [526, 576] width 629 height 342
drag, startPoint x: 543, startPoint y: 425, endPoint x: 465, endPoint y: 428, distance: 78.1
click at [465, 428] on div "Niceland Cottage Niceland Cottage Selhólt 5 805 Selfoss Ísland Skoða í Google-k…" at bounding box center [526, 576] width 629 height 342
copy div "Niceland Cottage"
